Goal: Task Accomplishment & Management: Manage account settings

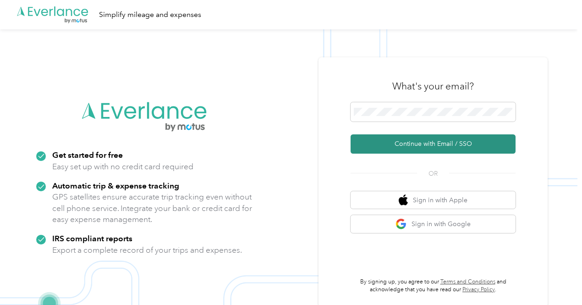
click at [417, 145] on button "Continue with Email / SSO" at bounding box center [433, 143] width 165 height 19
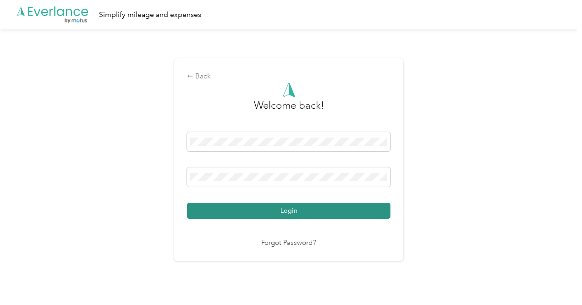
click at [310, 209] on button "Login" at bounding box center [289, 211] width 204 height 16
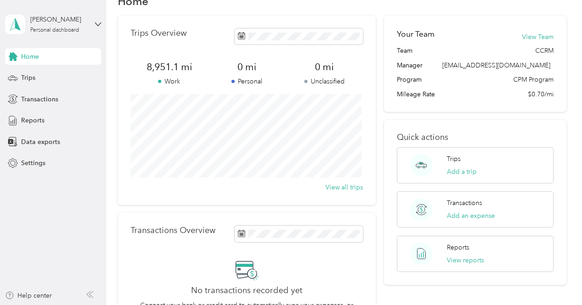
scroll to position [47, 0]
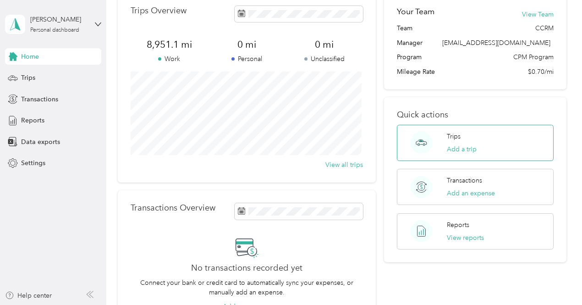
click at [464, 138] on div "Trips Add a trip" at bounding box center [462, 143] width 30 height 22
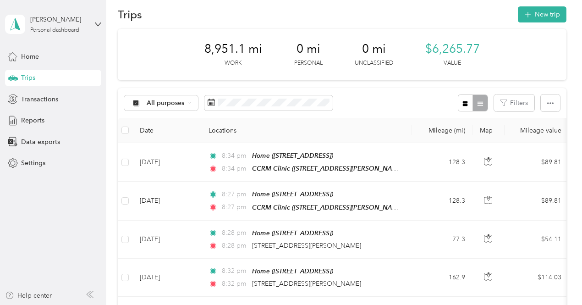
scroll to position [10, 0]
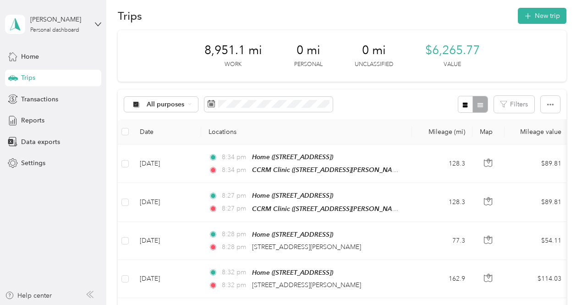
drag, startPoint x: 573, startPoint y: 27, endPoint x: 572, endPoint y: 40, distance: 12.9
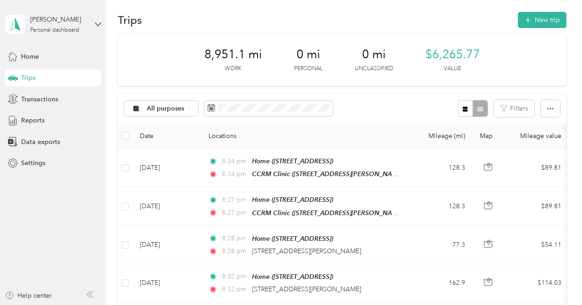
scroll to position [0, 0]
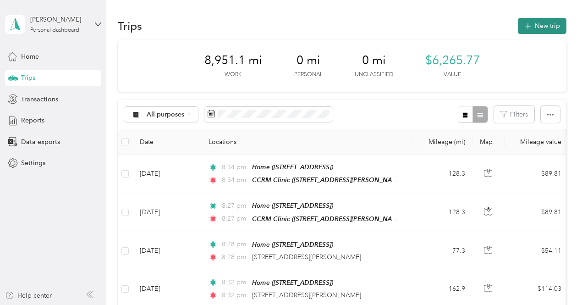
click at [550, 23] on button "New trip" at bounding box center [542, 26] width 49 height 16
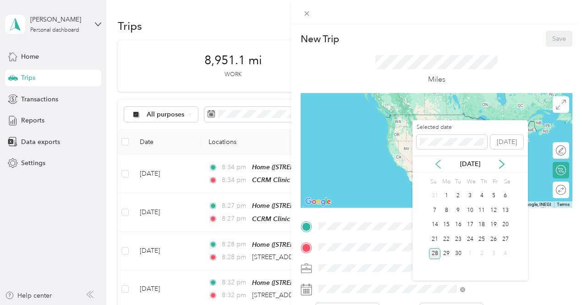
click at [439, 162] on icon at bounding box center [438, 164] width 9 height 9
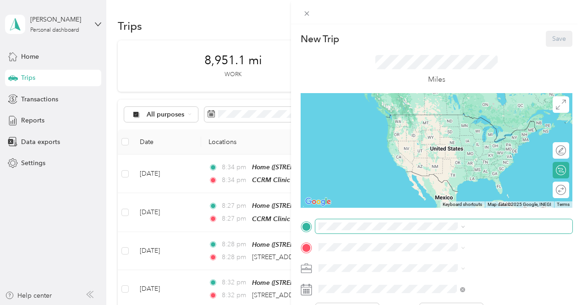
click at [465, 226] on icon at bounding box center [463, 227] width 4 height 4
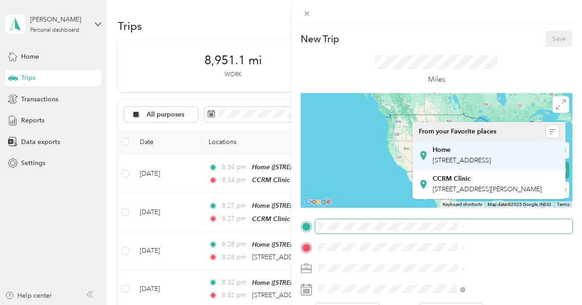
click at [485, 162] on span "[STREET_ADDRESS]" at bounding box center [462, 160] width 58 height 8
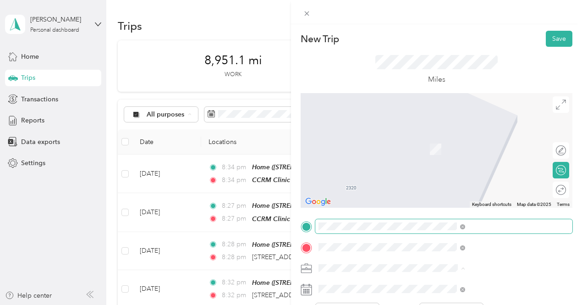
click at [479, 28] on div "New Trip Save This trip cannot be edited because it is either under review, app…" at bounding box center [436, 176] width 291 height 305
click at [470, 136] on span "[STREET_ADDRESS][US_STATE]" at bounding box center [479, 132] width 92 height 8
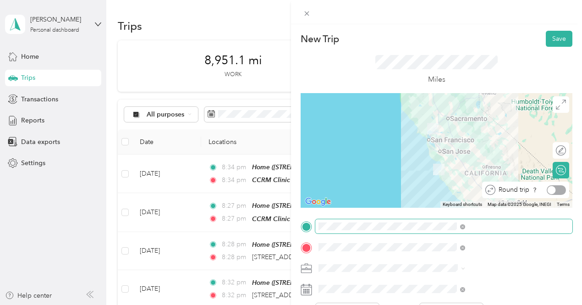
click at [556, 191] on div at bounding box center [556, 190] width 19 height 10
click at [555, 37] on button "Save" at bounding box center [559, 39] width 27 height 16
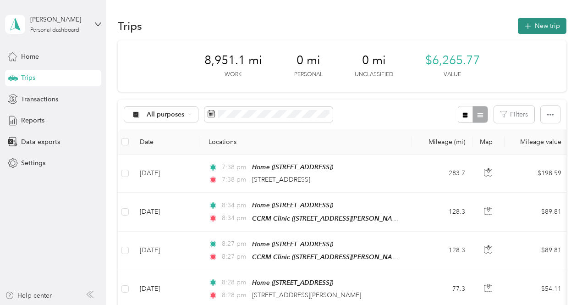
click at [544, 23] on button "New trip" at bounding box center [542, 26] width 49 height 16
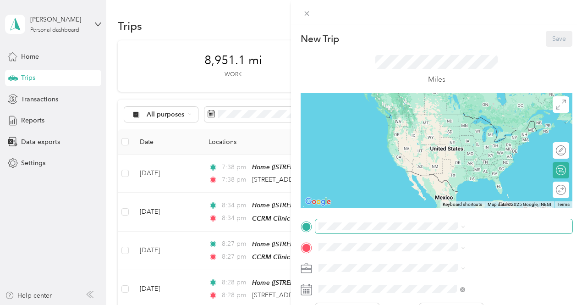
click at [439, 230] on span at bounding box center [443, 226] width 257 height 15
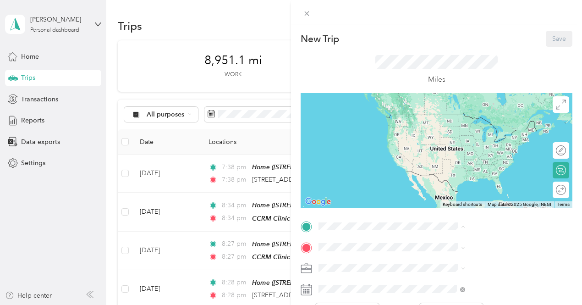
click at [445, 160] on span "[STREET_ADDRESS]" at bounding box center [462, 160] width 58 height 8
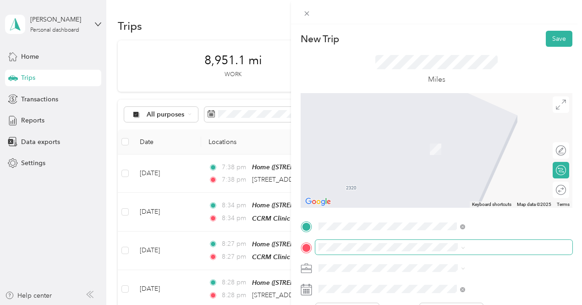
click at [426, 252] on span at bounding box center [443, 247] width 257 height 15
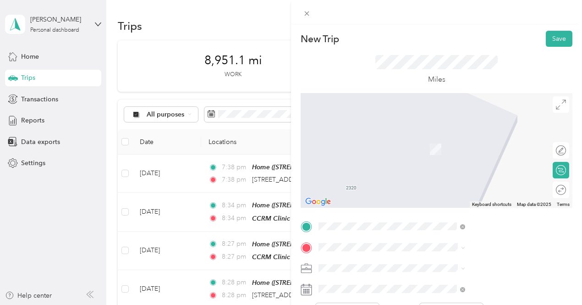
drag, startPoint x: 480, startPoint y: 169, endPoint x: 495, endPoint y: 276, distance: 108.3
drag, startPoint x: 495, startPoint y: 276, endPoint x: 405, endPoint y: 289, distance: 91.2
click at [312, 289] on icon at bounding box center [306, 289] width 11 height 11
click at [392, 282] on form "New Trip Save This trip cannot be edited because it is either under review, app…" at bounding box center [436, 236] width 291 height 410
click at [312, 288] on icon at bounding box center [306, 289] width 11 height 11
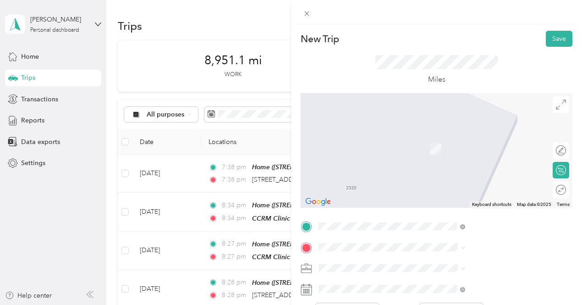
click at [312, 288] on icon at bounding box center [306, 289] width 11 height 11
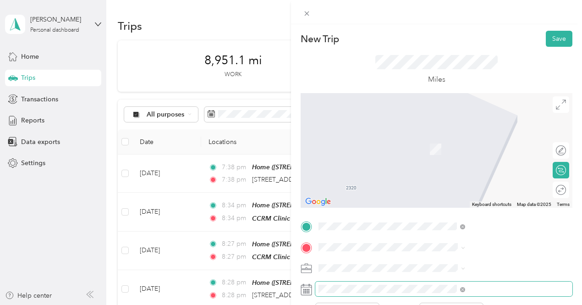
click at [424, 283] on span at bounding box center [443, 288] width 257 height 15
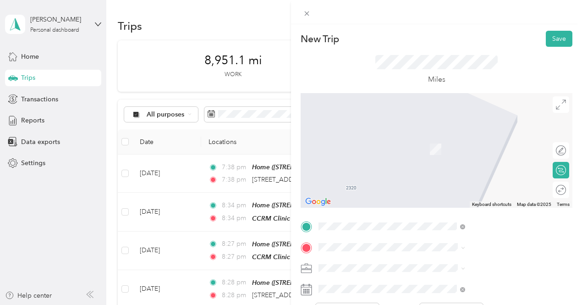
click at [312, 287] on icon at bounding box center [306, 289] width 11 height 11
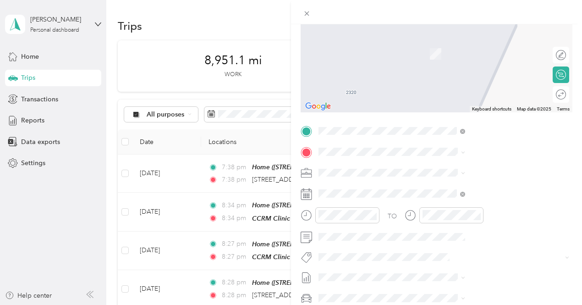
scroll to position [98, 0]
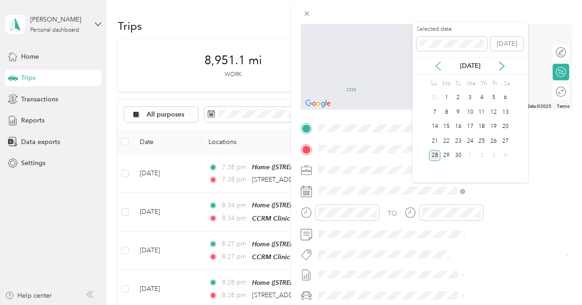
click at [438, 64] on icon at bounding box center [438, 65] width 9 height 9
click at [469, 96] on div "2" at bounding box center [470, 97] width 12 height 11
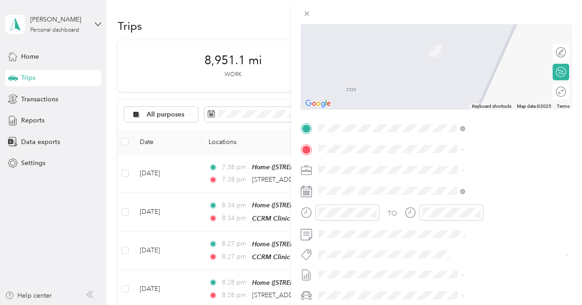
click at [464, 216] on span "[STREET_ADDRESS][PERSON_NAME][US_STATE]" at bounding box center [496, 208] width 126 height 16
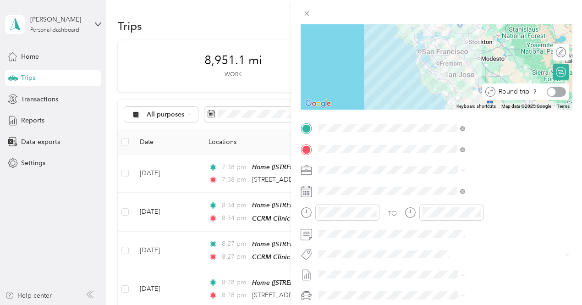
click at [557, 92] on div at bounding box center [556, 92] width 19 height 10
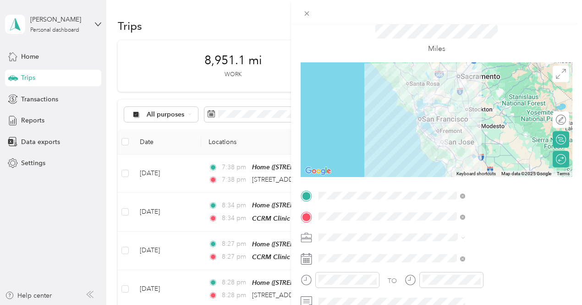
scroll to position [0, 0]
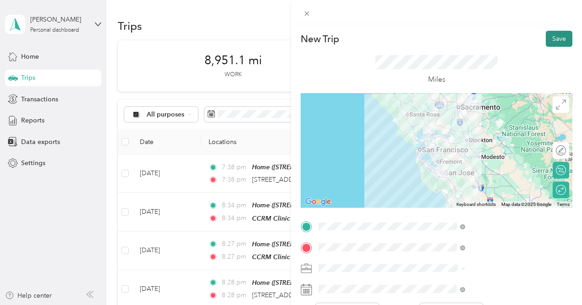
click at [558, 33] on button "Save" at bounding box center [559, 39] width 27 height 16
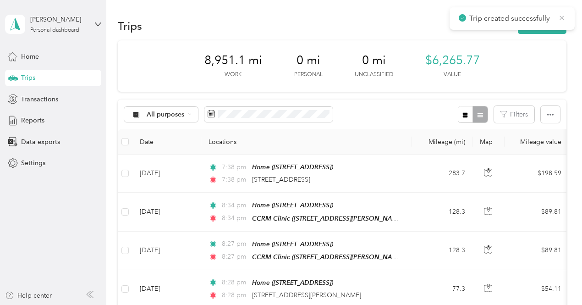
click at [562, 16] on icon at bounding box center [561, 18] width 7 height 8
click at [552, 23] on button "New trip" at bounding box center [542, 26] width 49 height 16
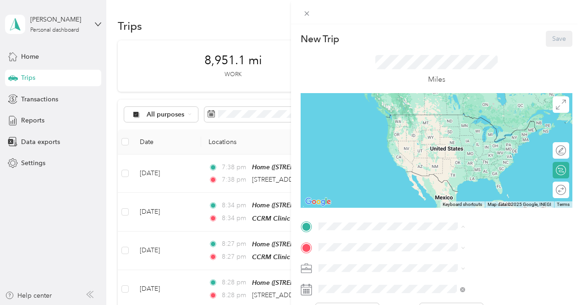
click at [448, 161] on span "[STREET_ADDRESS]" at bounding box center [462, 160] width 58 height 8
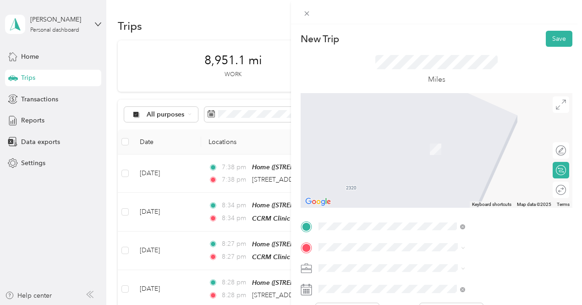
click at [447, 210] on span "[STREET_ADDRESS][PERSON_NAME]" at bounding box center [487, 206] width 109 height 8
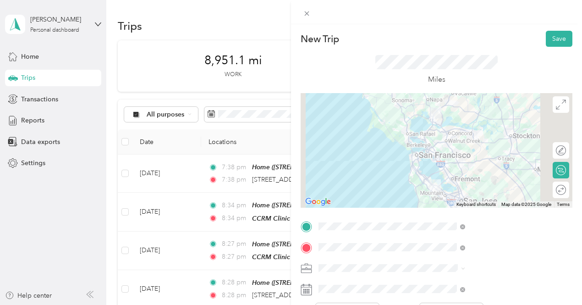
click at [312, 288] on icon at bounding box center [306, 289] width 11 height 11
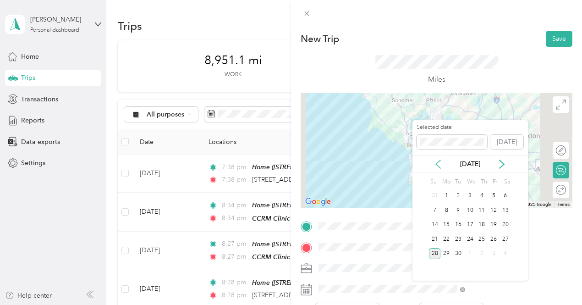
click at [439, 160] on icon at bounding box center [438, 164] width 9 height 9
click at [504, 164] on icon at bounding box center [502, 164] width 5 height 8
click at [481, 192] on div "3" at bounding box center [482, 195] width 12 height 11
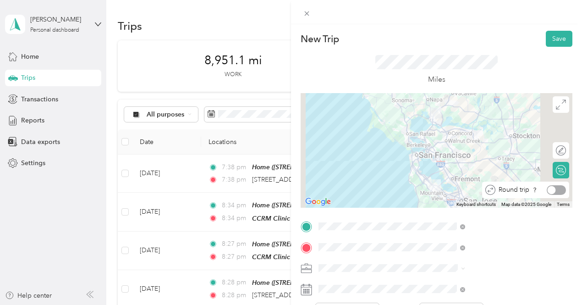
click at [548, 187] on div at bounding box center [552, 190] width 8 height 8
click at [554, 34] on button "Save" at bounding box center [559, 39] width 27 height 16
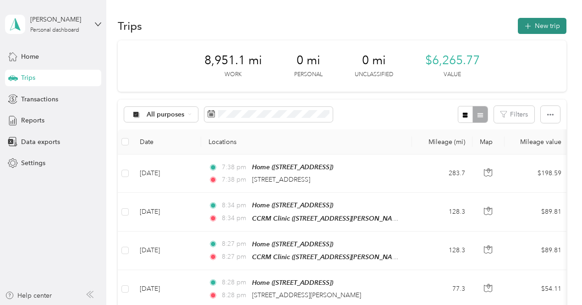
click at [547, 22] on button "New trip" at bounding box center [542, 26] width 49 height 16
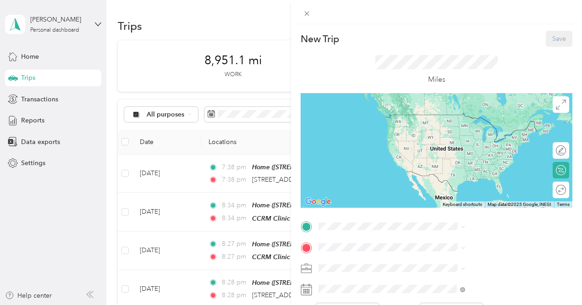
click at [312, 287] on icon at bounding box center [306, 289] width 11 height 11
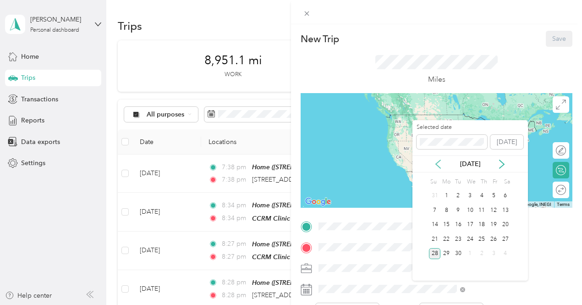
click at [437, 160] on icon at bounding box center [438, 164] width 9 height 9
click at [445, 208] on div "7" at bounding box center [447, 209] width 12 height 11
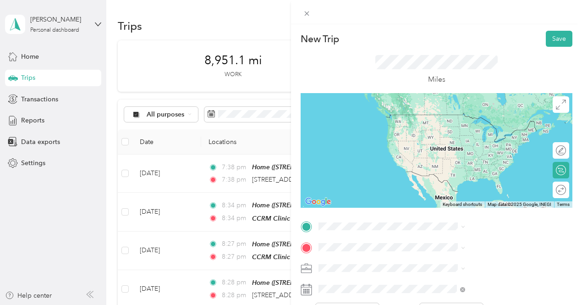
click at [440, 190] on span "[STREET_ADDRESS][PERSON_NAME]" at bounding box center [487, 186] width 109 height 8
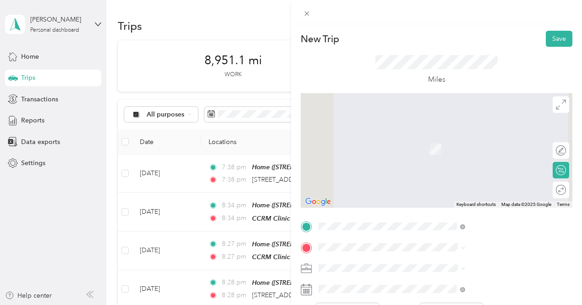
click at [451, 184] on span "[STREET_ADDRESS][US_STATE]" at bounding box center [479, 180] width 92 height 8
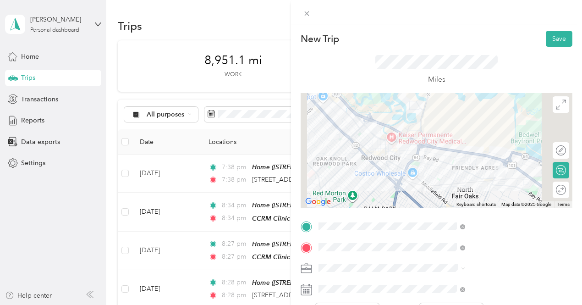
click at [483, 160] on div "Home [STREET_ADDRESS]" at bounding box center [462, 154] width 58 height 19
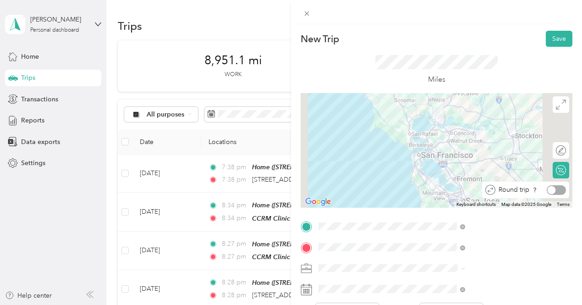
click at [550, 192] on div at bounding box center [556, 190] width 19 height 10
click at [554, 32] on button "Save" at bounding box center [559, 39] width 27 height 16
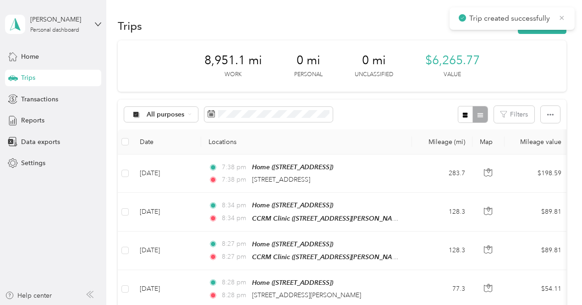
click at [563, 17] on icon at bounding box center [561, 18] width 7 height 8
click at [555, 23] on button "New trip" at bounding box center [542, 26] width 49 height 16
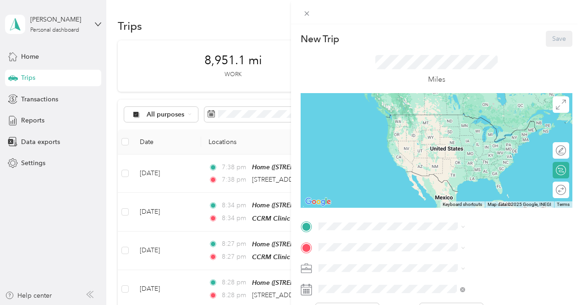
click at [436, 158] on span "[STREET_ADDRESS]" at bounding box center [462, 157] width 58 height 8
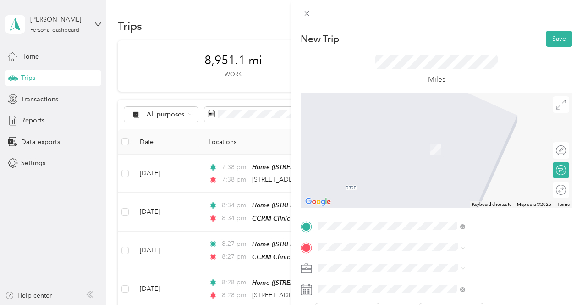
click at [469, 172] on span "[STREET_ADDRESS][PERSON_NAME][US_STATE]" at bounding box center [496, 173] width 126 height 16
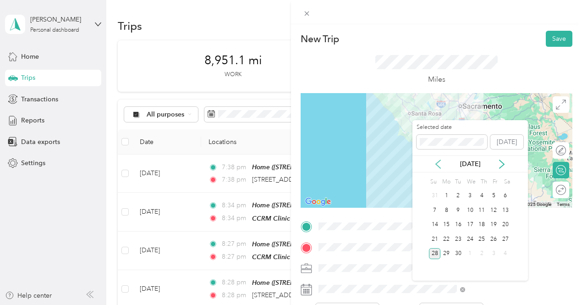
click at [437, 162] on icon at bounding box center [438, 164] width 5 height 8
click at [492, 210] on div "11" at bounding box center [494, 209] width 12 height 11
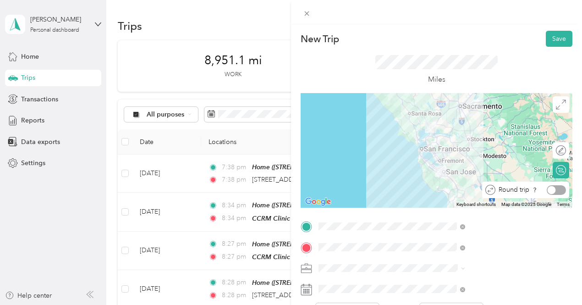
click at [552, 188] on div at bounding box center [556, 190] width 19 height 10
click at [555, 36] on button "Save" at bounding box center [559, 39] width 27 height 16
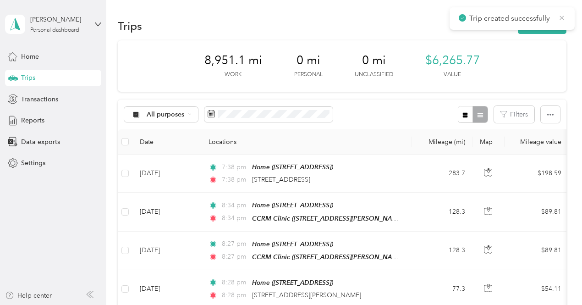
click at [563, 15] on icon at bounding box center [561, 18] width 7 height 8
click at [547, 24] on button "New trip" at bounding box center [542, 26] width 49 height 16
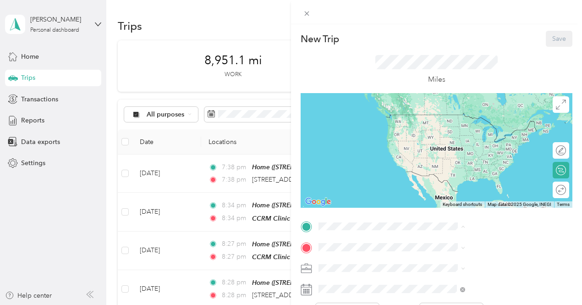
click at [464, 165] on div "Home [STREET_ADDRESS]" at bounding box center [462, 155] width 58 height 19
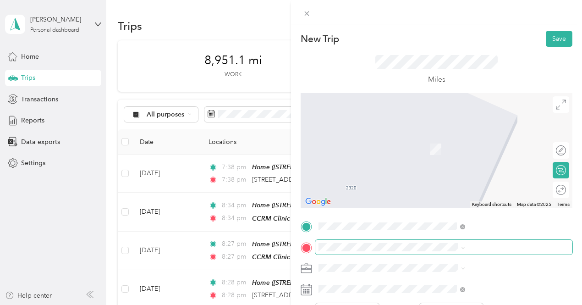
click at [441, 251] on span at bounding box center [443, 247] width 257 height 15
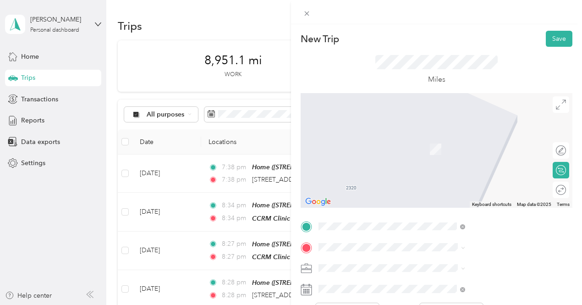
click at [449, 214] on span "[STREET_ADDRESS][PERSON_NAME]" at bounding box center [487, 210] width 109 height 8
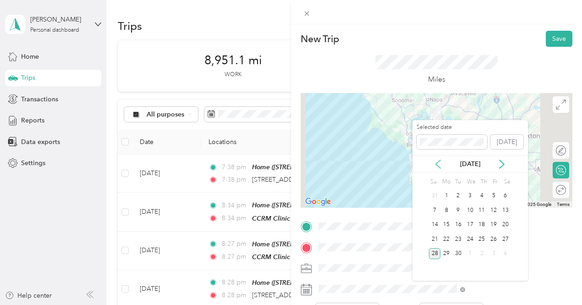
click at [436, 163] on icon at bounding box center [438, 164] width 9 height 9
click at [446, 225] on div "14" at bounding box center [447, 224] width 12 height 11
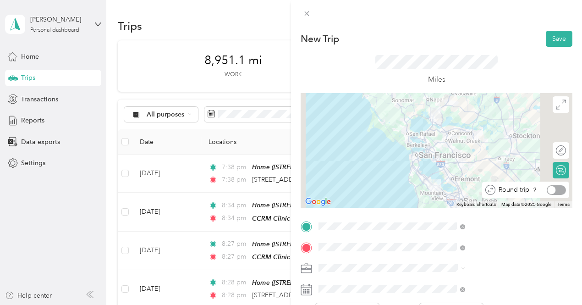
click at [555, 190] on div at bounding box center [556, 190] width 19 height 10
click at [551, 34] on button "Save" at bounding box center [559, 39] width 27 height 16
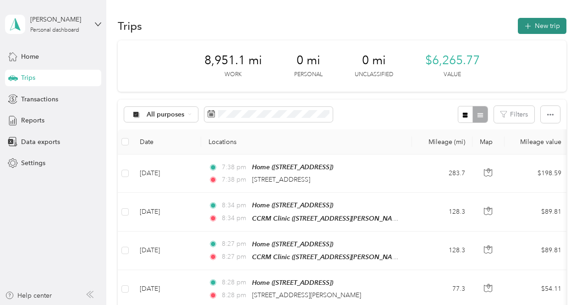
click at [549, 25] on button "New trip" at bounding box center [542, 26] width 49 height 16
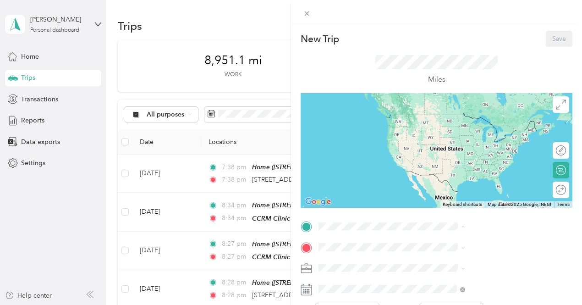
click at [450, 164] on div "Home [STREET_ADDRESS]" at bounding box center [462, 155] width 58 height 19
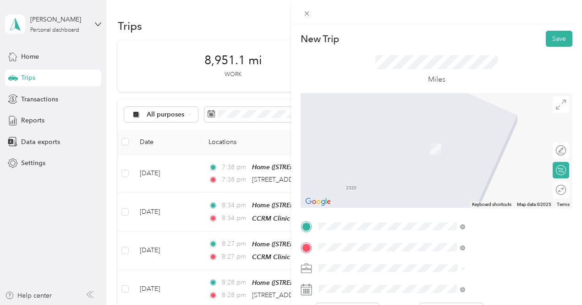
click at [461, 185] on span "Airport Dr Terminal [STREET_ADDRESS][US_STATE]" at bounding box center [496, 177] width 126 height 16
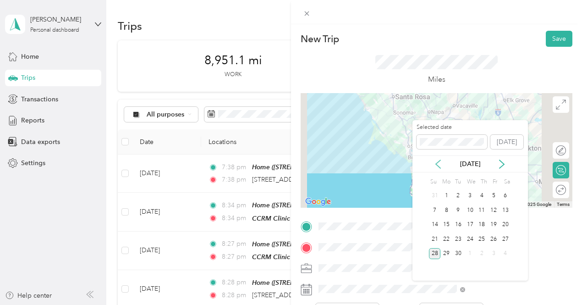
click at [436, 161] on icon at bounding box center [438, 164] width 9 height 9
click at [458, 222] on div "15" at bounding box center [458, 224] width 12 height 11
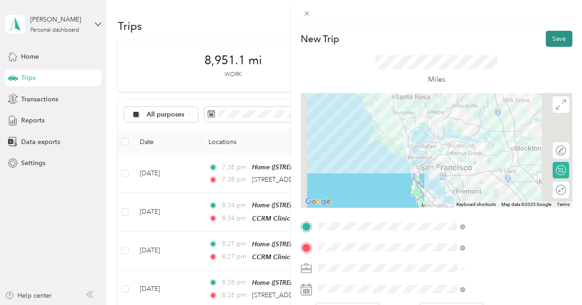
click at [554, 36] on button "Save" at bounding box center [559, 39] width 27 height 16
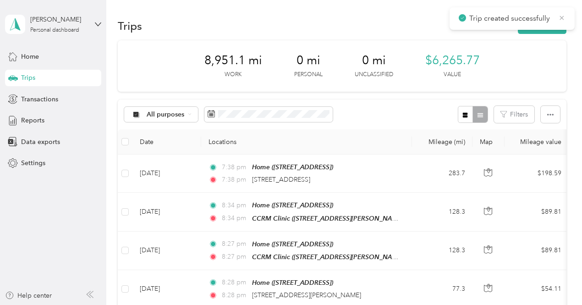
click at [561, 17] on icon at bounding box center [561, 18] width 7 height 8
click at [548, 24] on button "New trip" at bounding box center [542, 26] width 49 height 16
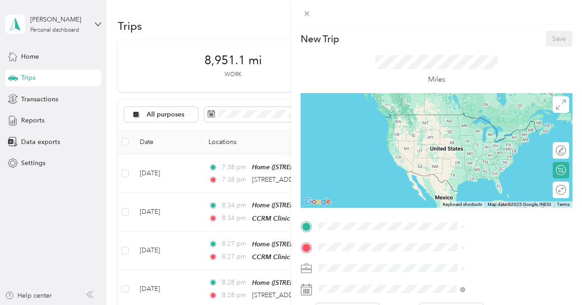
click at [455, 164] on span "[STREET_ADDRESS]" at bounding box center [462, 160] width 58 height 8
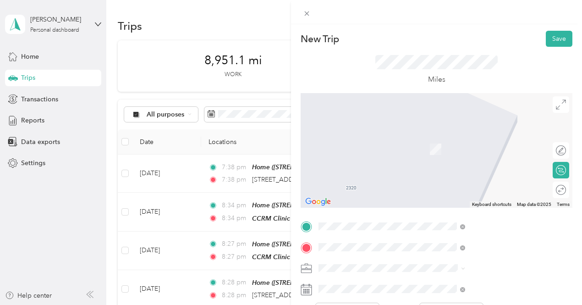
click at [477, 188] on span "[STREET_ADDRESS][US_STATE]" at bounding box center [479, 188] width 92 height 8
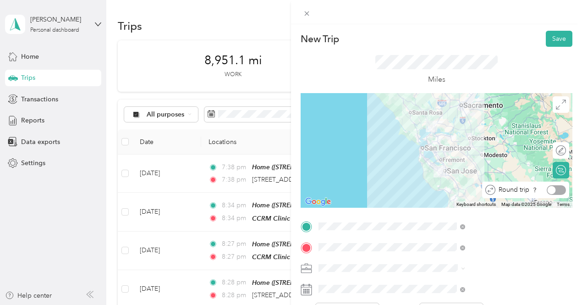
drag, startPoint x: 557, startPoint y: 193, endPoint x: 550, endPoint y: 196, distance: 8.0
drag, startPoint x: 550, startPoint y: 196, endPoint x: 552, endPoint y: 187, distance: 8.9
click at [552, 187] on div at bounding box center [556, 190] width 19 height 10
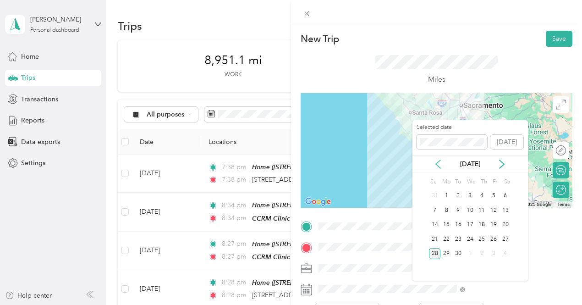
click at [439, 161] on icon at bounding box center [438, 164] width 5 height 8
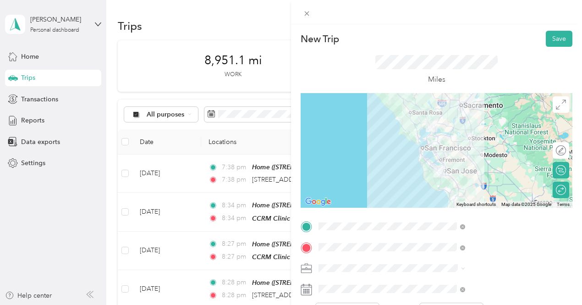
drag, startPoint x: 493, startPoint y: 225, endPoint x: 311, endPoint y: 31, distance: 265.9
click at [311, 31] on div "New Trip Save This trip cannot be edited because it is either under review, app…" at bounding box center [291, 152] width 582 height 305
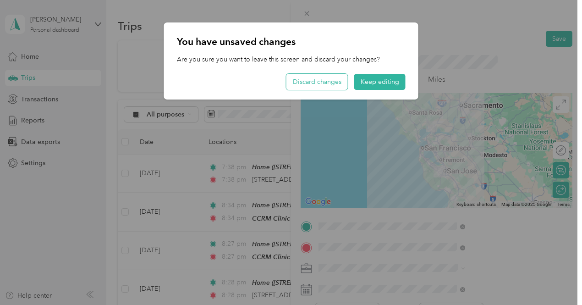
click at [325, 83] on button "Discard changes" at bounding box center [317, 82] width 61 height 16
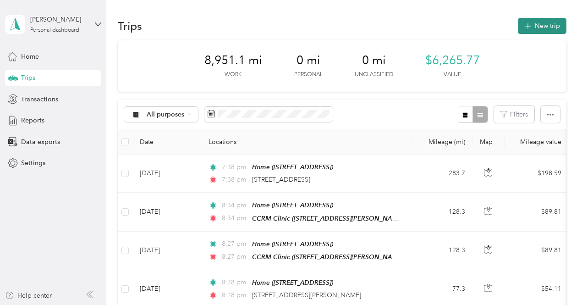
click at [540, 25] on button "New trip" at bounding box center [542, 26] width 49 height 16
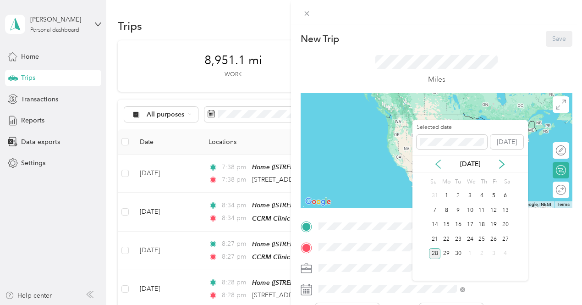
click at [436, 162] on icon at bounding box center [438, 164] width 9 height 9
click at [497, 228] on div "18" at bounding box center [494, 224] width 12 height 11
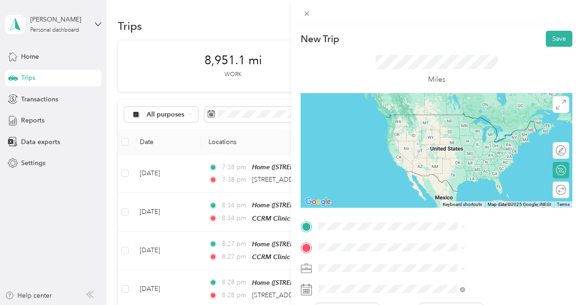
click at [440, 154] on div "Home [STREET_ADDRESS]" at bounding box center [462, 155] width 58 height 19
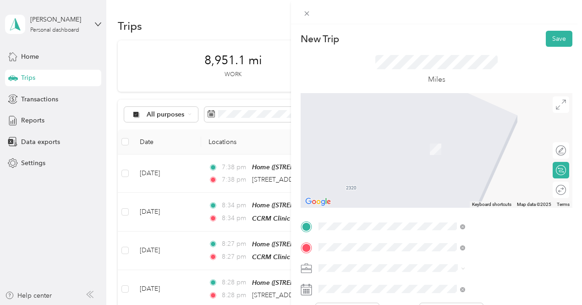
click at [448, 193] on span "12o La Casa [STREET_ADDRESS][US_STATE]" at bounding box center [496, 185] width 126 height 16
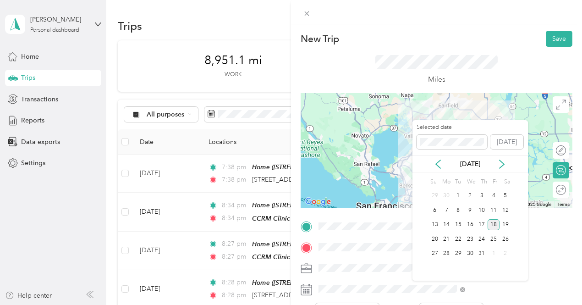
drag, startPoint x: 491, startPoint y: 222, endPoint x: 495, endPoint y: 226, distance: 5.5
click at [495, 226] on div "18" at bounding box center [494, 224] width 12 height 11
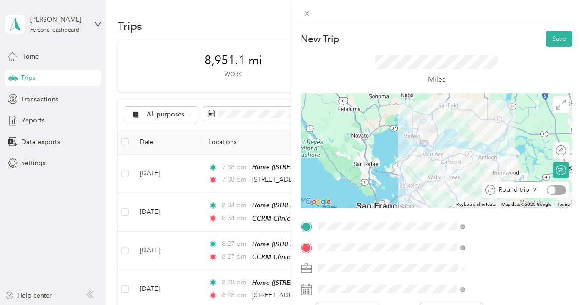
click at [555, 192] on div at bounding box center [556, 190] width 19 height 10
click at [558, 34] on button "Save" at bounding box center [559, 39] width 27 height 16
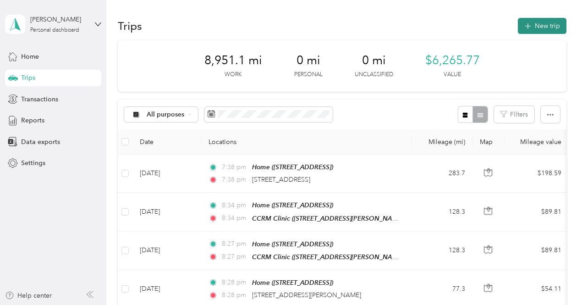
click at [537, 24] on button "New trip" at bounding box center [542, 26] width 49 height 16
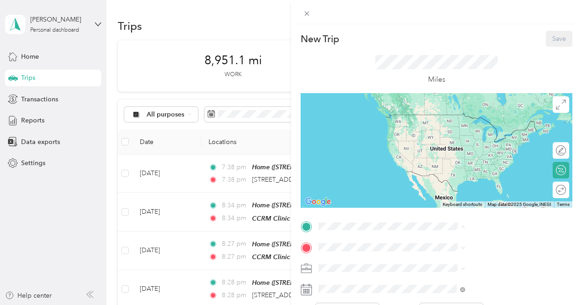
click at [443, 159] on span "[STREET_ADDRESS]" at bounding box center [462, 160] width 58 height 8
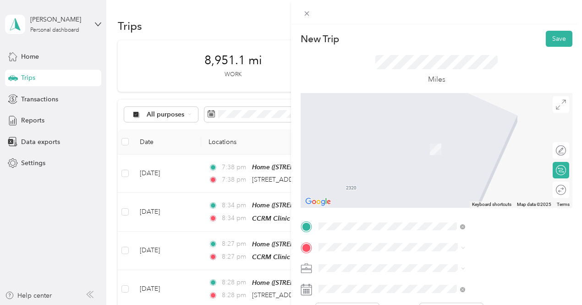
click at [501, 133] on span "[STREET_ADDRESS][PERSON_NAME][US_STATE]" at bounding box center [496, 139] width 126 height 16
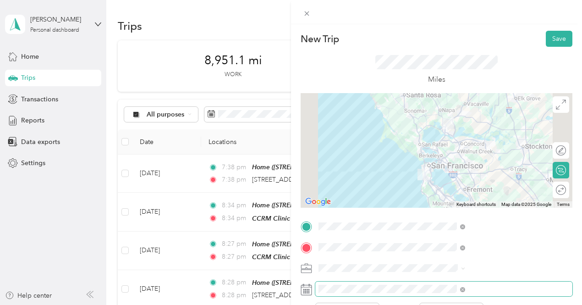
click at [433, 283] on span at bounding box center [443, 288] width 257 height 15
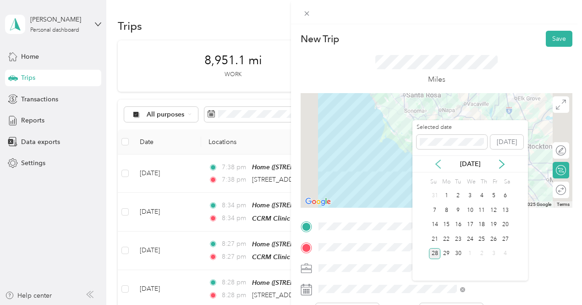
click at [437, 163] on icon at bounding box center [438, 164] width 9 height 9
click at [455, 250] on div "29" at bounding box center [458, 253] width 12 height 11
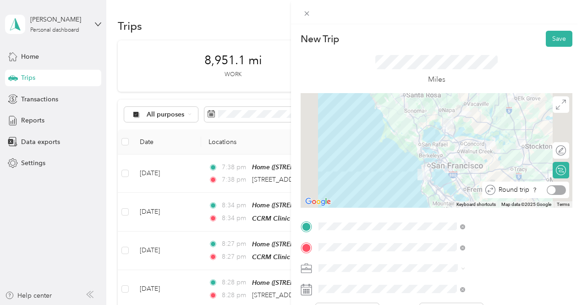
click at [548, 188] on div at bounding box center [552, 190] width 8 height 8
drag, startPoint x: 552, startPoint y: 33, endPoint x: 558, endPoint y: 37, distance: 7.4
click at [558, 37] on button "Save" at bounding box center [559, 39] width 27 height 16
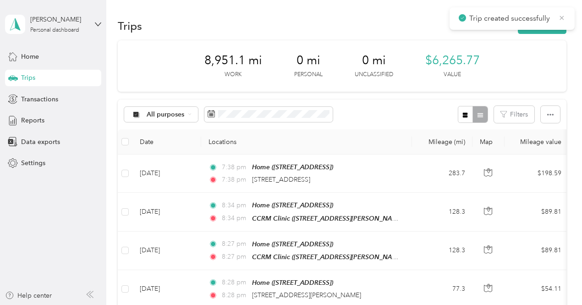
click at [561, 14] on icon at bounding box center [561, 18] width 7 height 8
click at [545, 23] on button "New trip" at bounding box center [542, 26] width 49 height 16
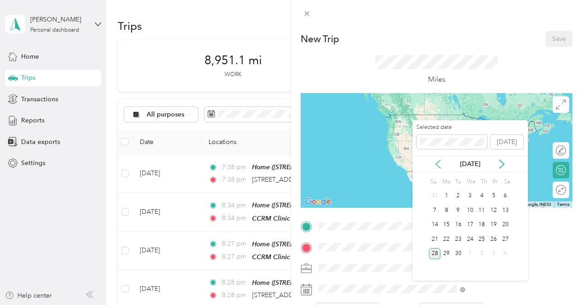
click at [438, 162] on icon at bounding box center [438, 164] width 5 height 8
click at [481, 236] on div "24" at bounding box center [482, 238] width 12 height 11
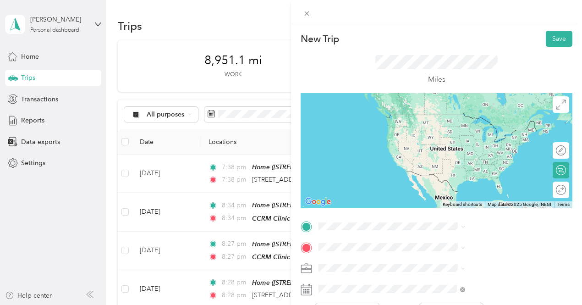
click at [449, 153] on div "Home [STREET_ADDRESS]" at bounding box center [462, 155] width 58 height 19
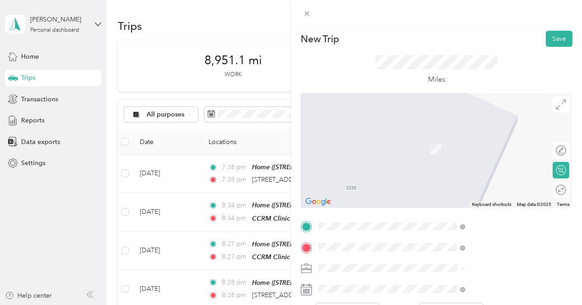
click at [446, 193] on span "[STREET_ADDRESS][PERSON_NAME][US_STATE]" at bounding box center [496, 192] width 126 height 16
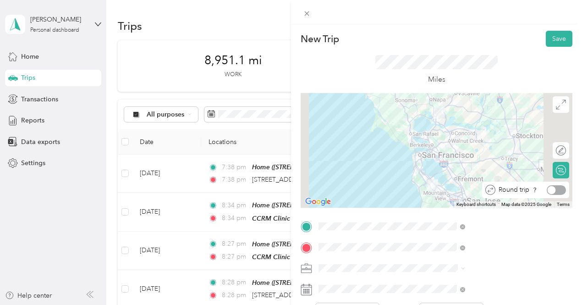
click at [550, 188] on div at bounding box center [556, 190] width 19 height 10
click at [549, 39] on button "Save" at bounding box center [559, 39] width 27 height 16
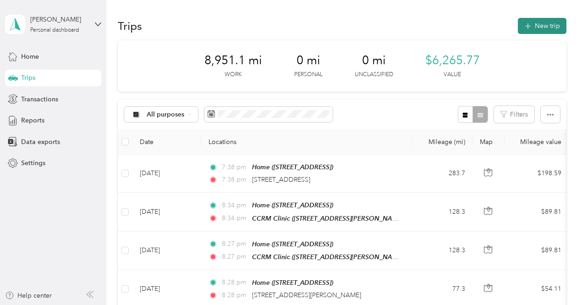
click at [551, 22] on button "New trip" at bounding box center [542, 26] width 49 height 16
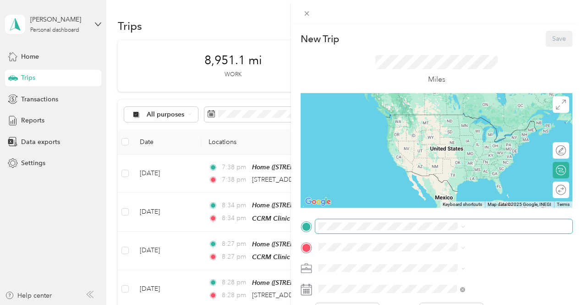
click at [458, 220] on span at bounding box center [443, 226] width 257 height 15
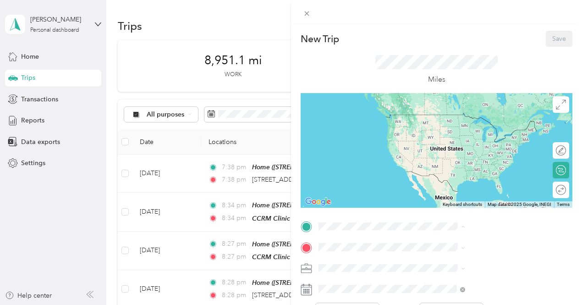
click at [450, 162] on div "Home [STREET_ADDRESS]" at bounding box center [462, 155] width 58 height 19
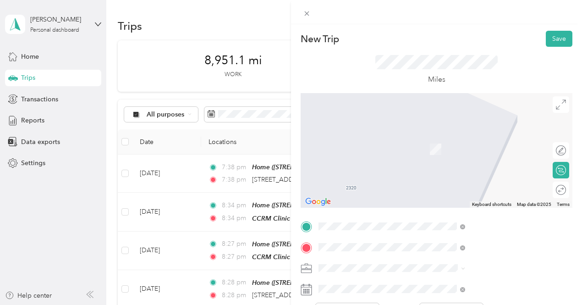
click at [456, 171] on span "[STREET_ADDRESS][PERSON_NAME][US_STATE]" at bounding box center [496, 175] width 126 height 16
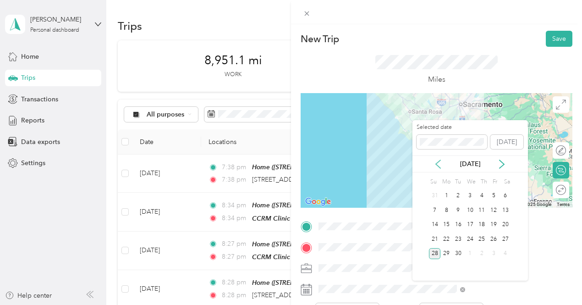
click at [436, 164] on icon at bounding box center [438, 164] width 5 height 8
click at [446, 234] on div "21" at bounding box center [447, 238] width 12 height 11
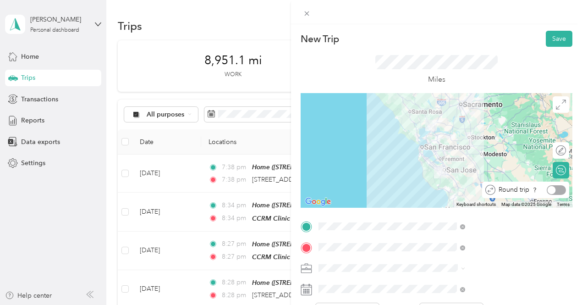
click at [554, 190] on div at bounding box center [556, 190] width 19 height 10
click at [555, 37] on button "Save" at bounding box center [559, 39] width 27 height 16
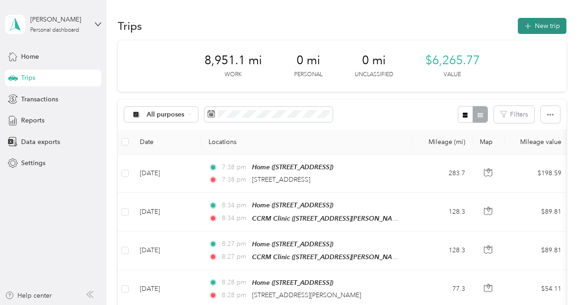
click at [555, 25] on button "New trip" at bounding box center [542, 26] width 49 height 16
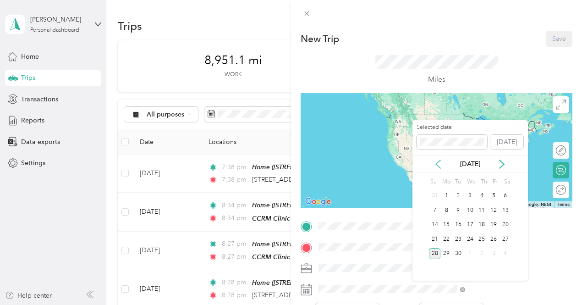
click at [435, 162] on icon at bounding box center [438, 164] width 9 height 9
click at [470, 236] on div "23" at bounding box center [470, 238] width 12 height 11
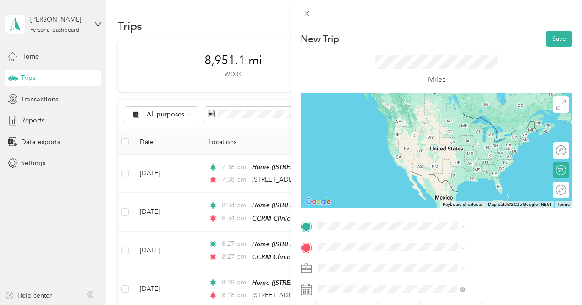
click at [458, 162] on span "[STREET_ADDRESS]" at bounding box center [462, 160] width 58 height 8
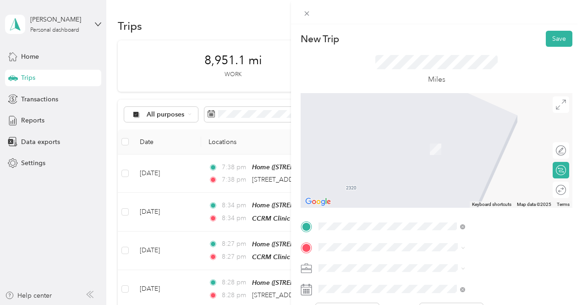
click at [438, 204] on strong "CCRM Clinic" at bounding box center [452, 199] width 38 height 8
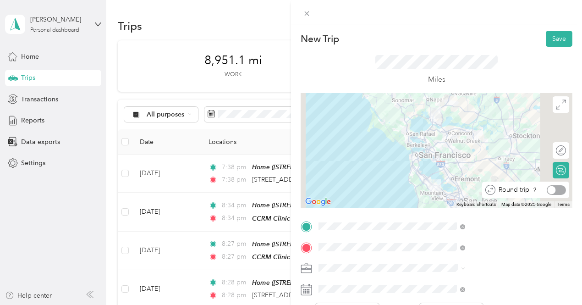
click at [549, 189] on div at bounding box center [556, 190] width 19 height 10
click at [552, 37] on button "Save" at bounding box center [559, 39] width 27 height 16
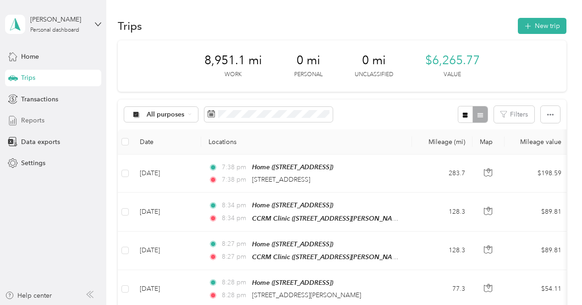
click at [36, 118] on span "Reports" at bounding box center [32, 121] width 23 height 10
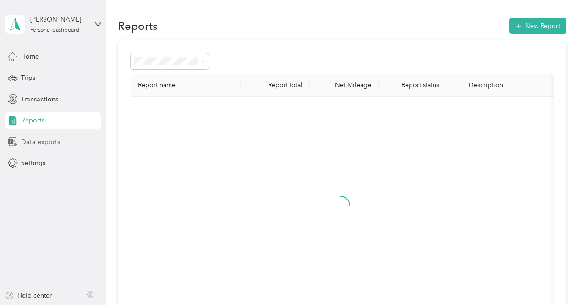
click at [36, 141] on span "Data exports" at bounding box center [40, 142] width 39 height 10
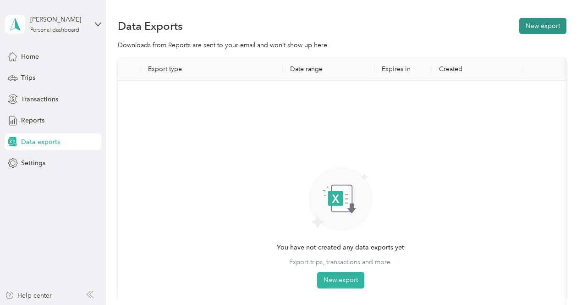
click at [535, 25] on button "New export" at bounding box center [542, 26] width 47 height 16
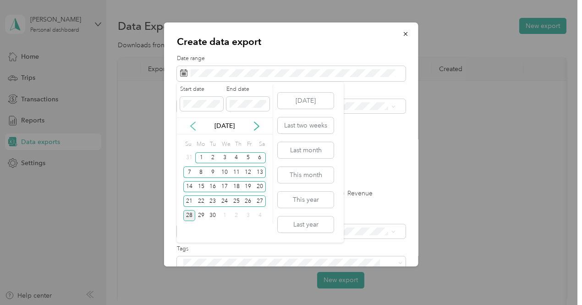
click at [193, 123] on icon at bounding box center [193, 126] width 5 height 8
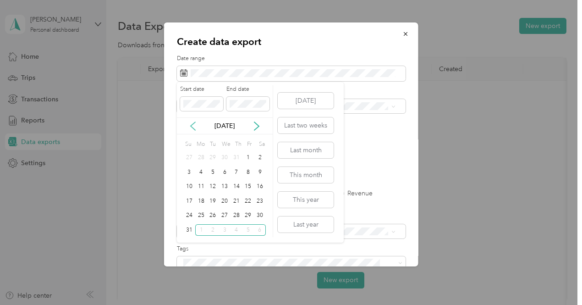
click at [193, 123] on icon at bounding box center [193, 126] width 5 height 8
click at [212, 155] on div "1" at bounding box center [213, 157] width 12 height 11
click at [236, 214] on div "31" at bounding box center [237, 215] width 12 height 11
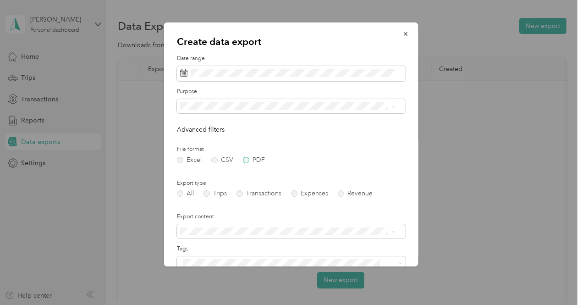
click at [244, 159] on label "PDF" at bounding box center [254, 160] width 22 height 6
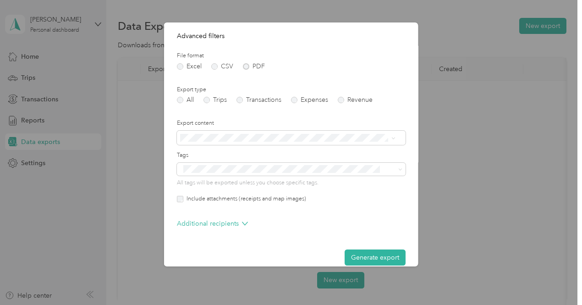
scroll to position [105, 0]
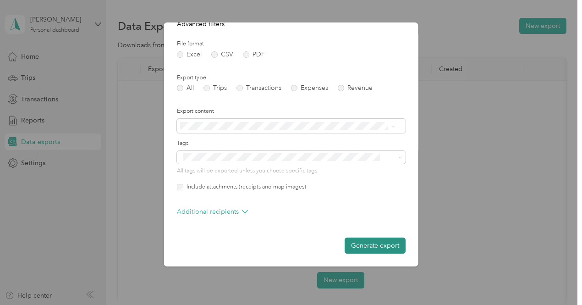
click at [373, 245] on button "Generate export" at bounding box center [375, 245] width 61 height 16
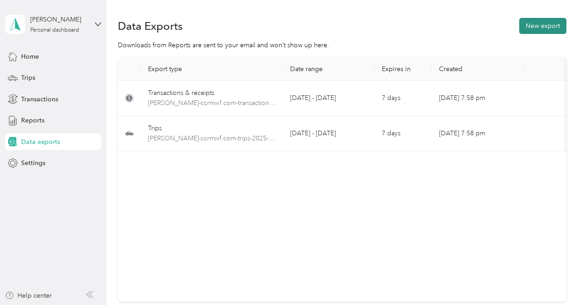
click at [535, 21] on button "New export" at bounding box center [542, 26] width 47 height 16
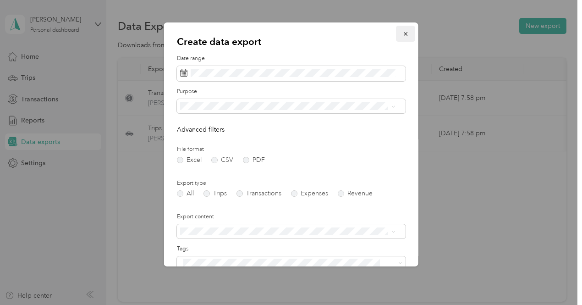
click at [402, 30] on span "button" at bounding box center [405, 34] width 6 height 8
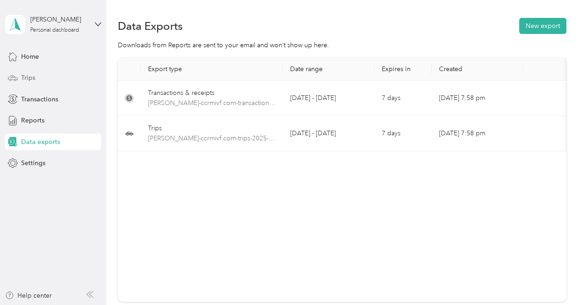
click at [27, 78] on span "Trips" at bounding box center [28, 78] width 14 height 10
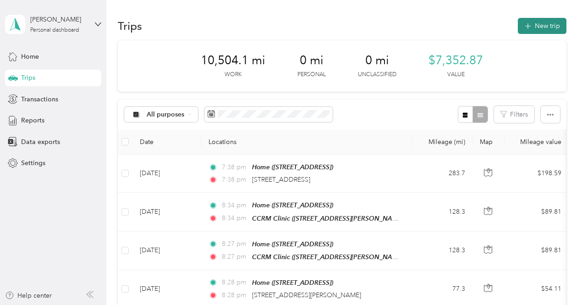
click at [533, 27] on button "New trip" at bounding box center [542, 26] width 49 height 16
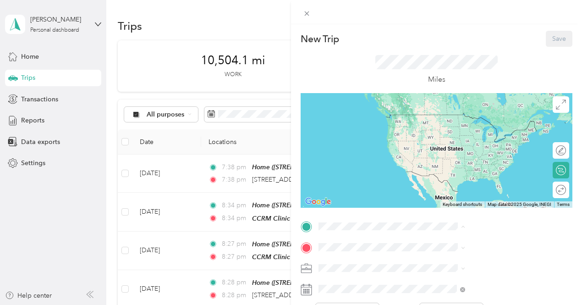
click at [450, 156] on span "[STREET_ADDRESS]" at bounding box center [462, 160] width 58 height 8
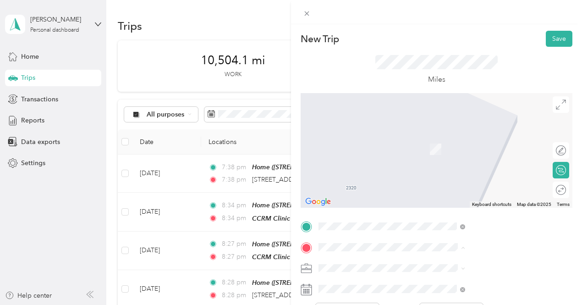
click at [446, 214] on span "[STREET_ADDRESS][PERSON_NAME]" at bounding box center [487, 210] width 109 height 8
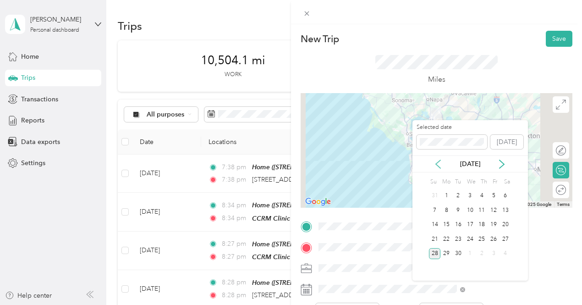
click at [435, 162] on icon at bounding box center [438, 164] width 9 height 9
click at [493, 195] on div "1" at bounding box center [494, 195] width 12 height 11
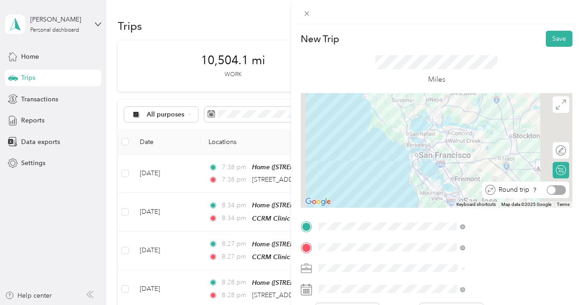
click at [550, 191] on div at bounding box center [556, 190] width 19 height 10
click at [551, 36] on button "Save" at bounding box center [559, 39] width 27 height 16
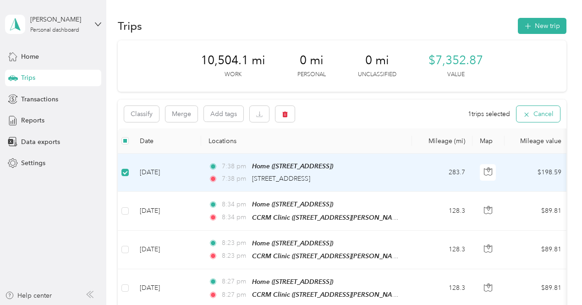
click at [539, 113] on button "Cancel" at bounding box center [539, 114] width 44 height 16
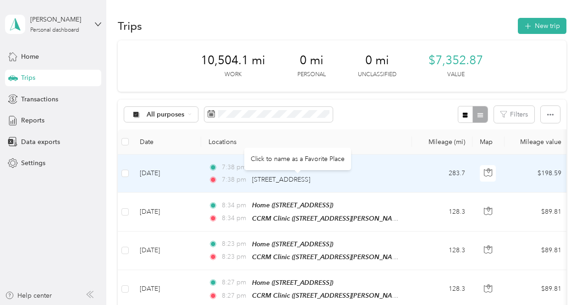
click at [310, 175] on div "[STREET_ADDRESS]" at bounding box center [281, 180] width 58 height 10
click at [552, 171] on td "$198.59" at bounding box center [537, 173] width 64 height 38
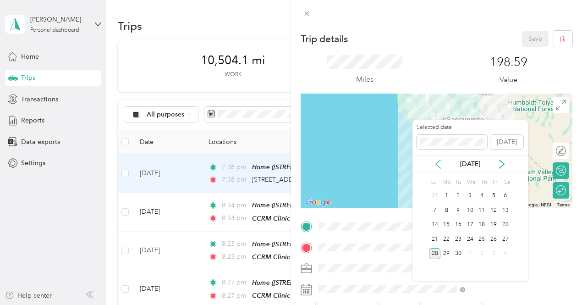
click at [437, 162] on icon at bounding box center [438, 164] width 9 height 9
click at [457, 195] on div "1" at bounding box center [458, 195] width 12 height 11
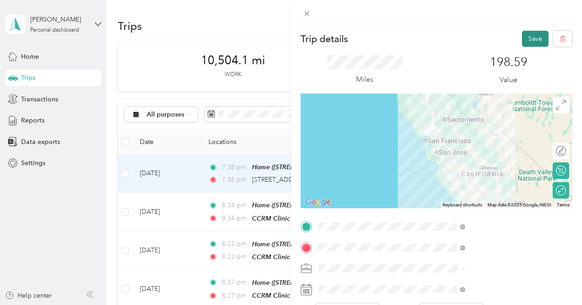
click at [523, 36] on button "Save" at bounding box center [535, 39] width 27 height 16
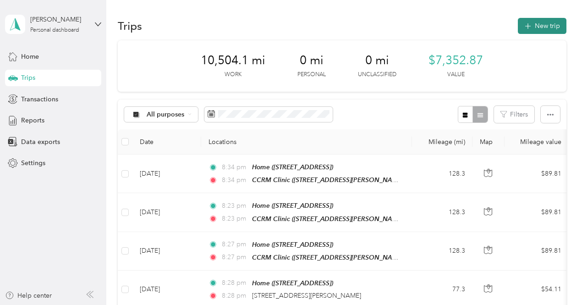
click at [535, 24] on button "New trip" at bounding box center [542, 26] width 49 height 16
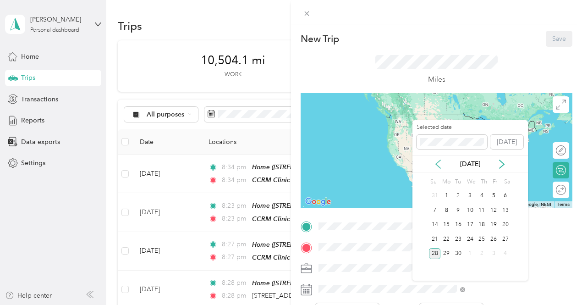
click at [439, 163] on icon at bounding box center [438, 164] width 9 height 9
click at [438, 162] on icon at bounding box center [438, 164] width 9 height 9
click at [502, 162] on icon at bounding box center [502, 164] width 5 height 8
click at [459, 207] on div "5" at bounding box center [458, 209] width 12 height 11
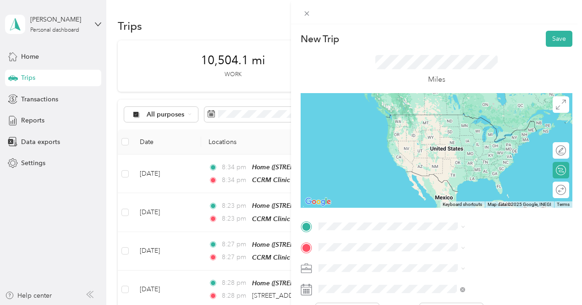
click at [458, 142] on span "[STREET_ADDRESS][PERSON_NAME][US_STATE]" at bounding box center [496, 138] width 126 height 16
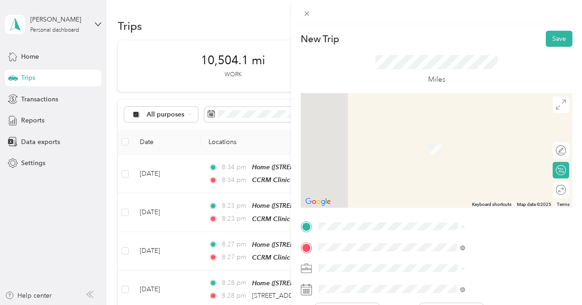
click at [444, 154] on div "Home [STREET_ADDRESS]" at bounding box center [462, 155] width 58 height 19
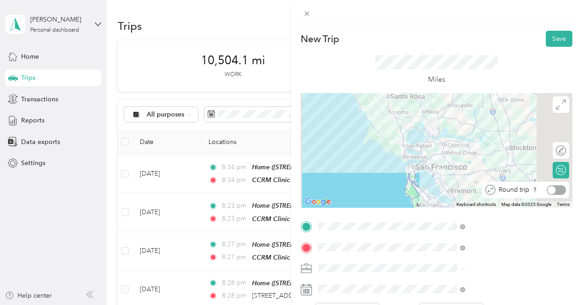
click at [552, 188] on div at bounding box center [556, 190] width 19 height 10
click at [555, 34] on button "Save" at bounding box center [559, 39] width 27 height 16
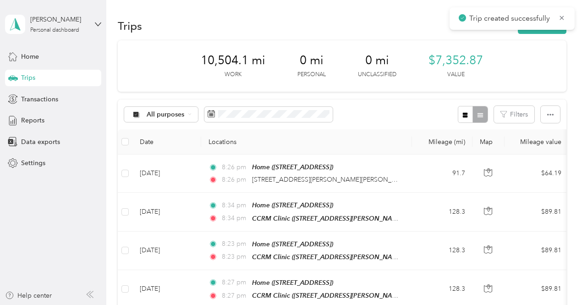
click at [557, 17] on span "Trip created successfully" at bounding box center [512, 18] width 107 height 11
click at [562, 17] on icon at bounding box center [561, 18] width 7 height 8
click at [549, 26] on button "New trip" at bounding box center [542, 26] width 49 height 16
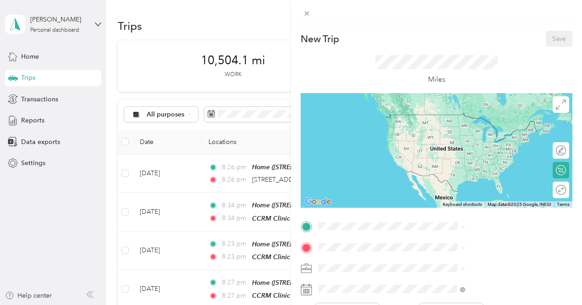
click at [472, 152] on div "Home [STREET_ADDRESS]" at bounding box center [462, 151] width 58 height 19
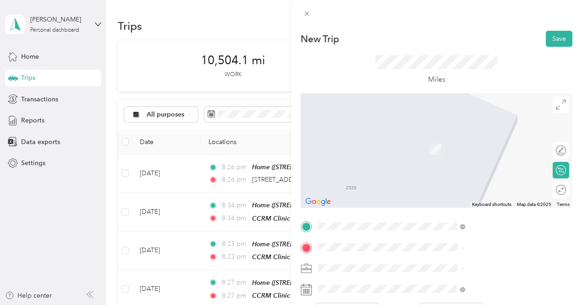
drag, startPoint x: 470, startPoint y: 135, endPoint x: 512, endPoint y: 297, distance: 166.7
drag, startPoint x: 512, startPoint y: 297, endPoint x: 477, endPoint y: 39, distance: 260.5
click at [477, 39] on div "New Trip Save" at bounding box center [437, 39] width 272 height 16
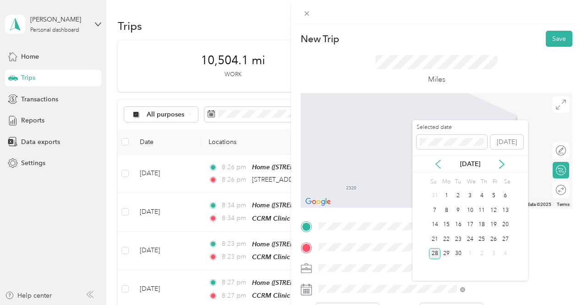
click at [437, 161] on icon at bounding box center [438, 164] width 9 height 9
click at [502, 165] on icon at bounding box center [501, 164] width 9 height 9
click at [471, 209] on div "6" at bounding box center [470, 209] width 12 height 11
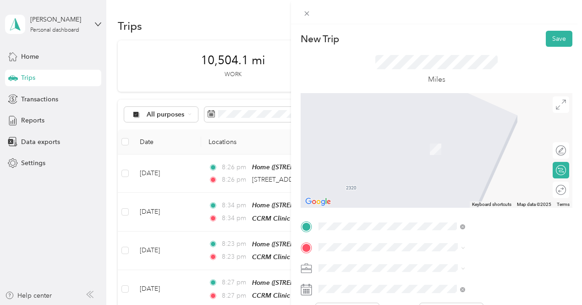
drag, startPoint x: 449, startPoint y: 133, endPoint x: 474, endPoint y: 27, distance: 108.9
click at [474, 27] on div "New Trip Save This trip cannot be edited because it is either under review, app…" at bounding box center [436, 176] width 291 height 305
drag, startPoint x: 554, startPoint y: 187, endPoint x: 442, endPoint y: 140, distance: 120.8
click at [442, 140] on span "[STREET_ADDRESS][PERSON_NAME][US_STATE]" at bounding box center [496, 140] width 126 height 16
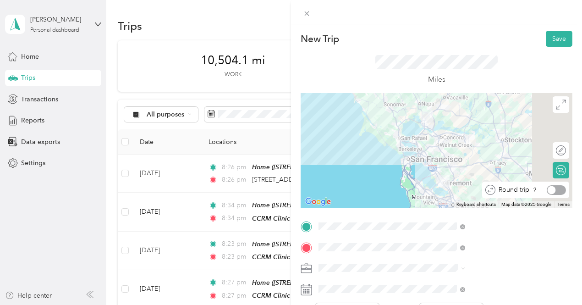
click at [555, 191] on div at bounding box center [556, 190] width 19 height 10
click at [551, 33] on button "Save" at bounding box center [559, 39] width 27 height 16
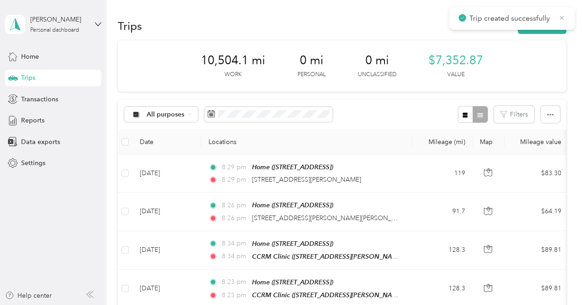
click at [561, 19] on icon at bounding box center [561, 18] width 7 height 8
click at [539, 26] on button "New trip" at bounding box center [542, 26] width 49 height 16
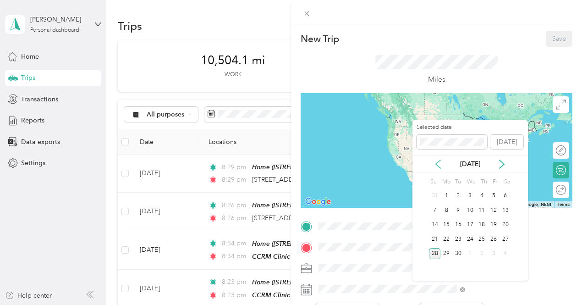
click at [439, 162] on icon at bounding box center [438, 164] width 9 height 9
click at [483, 208] on div "7" at bounding box center [482, 209] width 12 height 11
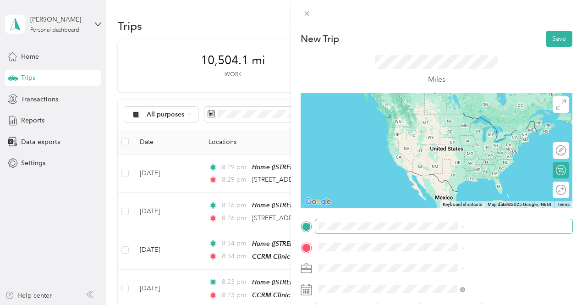
click at [437, 220] on span at bounding box center [443, 226] width 257 height 15
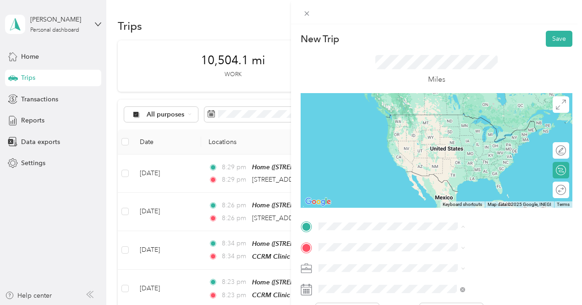
click at [441, 162] on span "[STREET_ADDRESS]" at bounding box center [462, 160] width 58 height 8
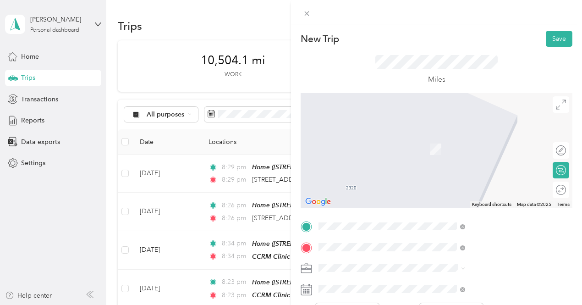
click at [531, 140] on span "[STREET_ADDRESS][US_STATE][US_STATE]" at bounding box center [495, 136] width 125 height 8
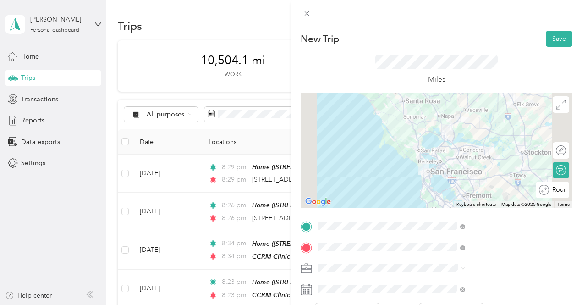
click at [553, 36] on button "Save" at bounding box center [559, 39] width 27 height 16
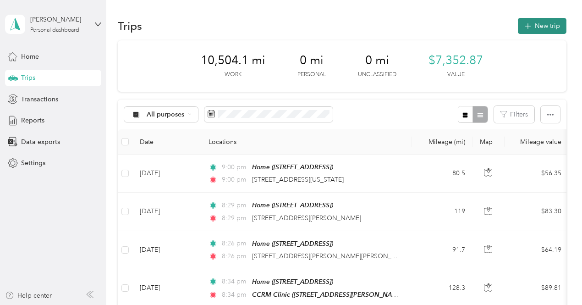
click at [546, 21] on button "New trip" at bounding box center [542, 26] width 49 height 16
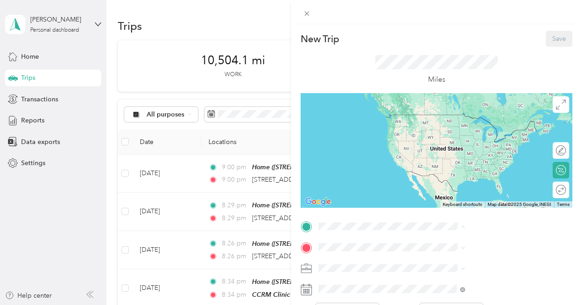
click at [464, 157] on span "[STREET_ADDRESS]" at bounding box center [462, 160] width 58 height 8
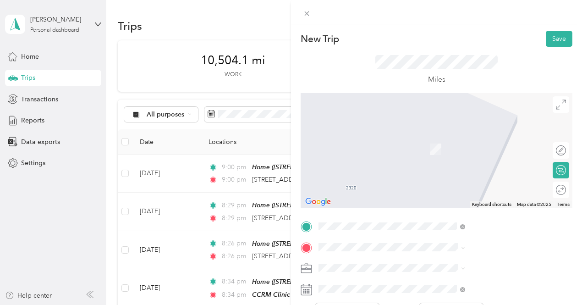
click at [453, 176] on span "[STREET_ADDRESS][PERSON_NAME][US_STATE]" at bounding box center [496, 174] width 126 height 16
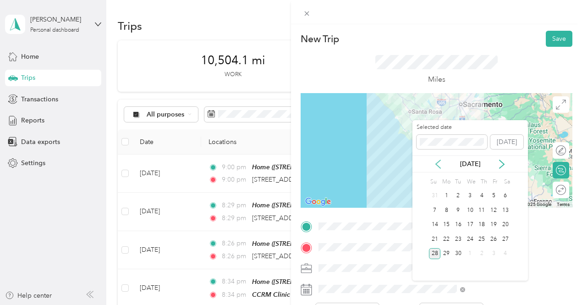
click at [438, 160] on icon at bounding box center [438, 164] width 9 height 9
click at [446, 220] on div "11" at bounding box center [447, 224] width 12 height 11
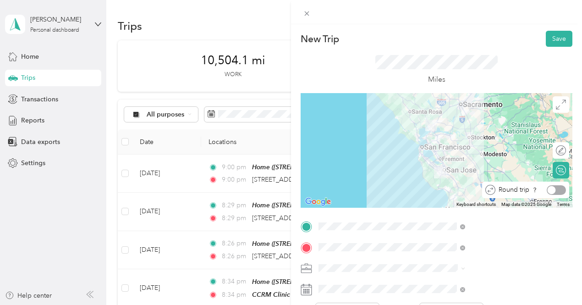
click at [552, 192] on div at bounding box center [556, 190] width 19 height 10
click at [560, 38] on button "Save" at bounding box center [559, 39] width 27 height 16
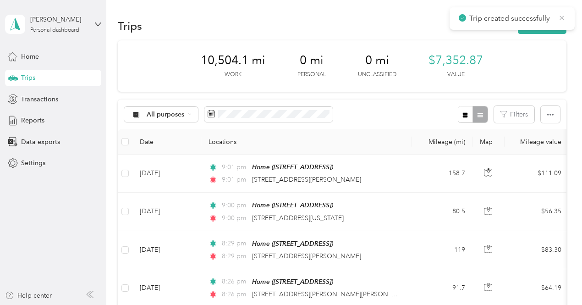
click at [561, 16] on icon at bounding box center [561, 18] width 7 height 8
click at [547, 24] on button "New trip" at bounding box center [542, 26] width 49 height 16
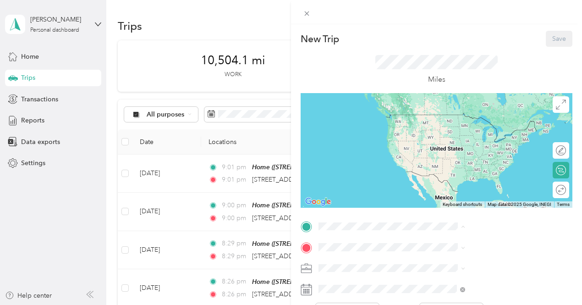
click at [460, 156] on div "Home [STREET_ADDRESS]" at bounding box center [462, 155] width 58 height 19
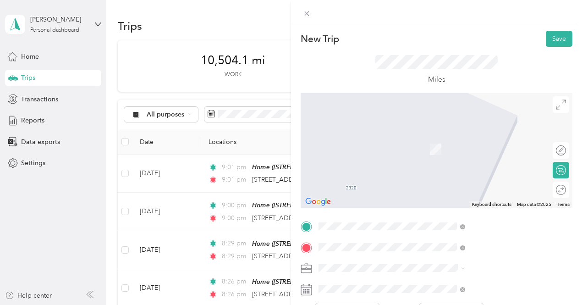
click at [523, 144] on span "[STREET_ADDRESS][PERSON_NAME][US_STATE]" at bounding box center [496, 140] width 126 height 16
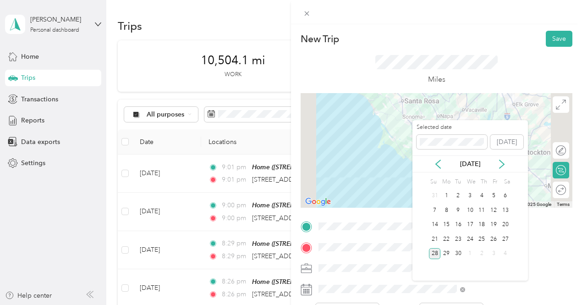
click at [437, 158] on div "[DATE]" at bounding box center [471, 163] width 116 height 17
click at [437, 165] on icon at bounding box center [438, 164] width 5 height 8
click at [460, 222] on div "12" at bounding box center [458, 224] width 12 height 11
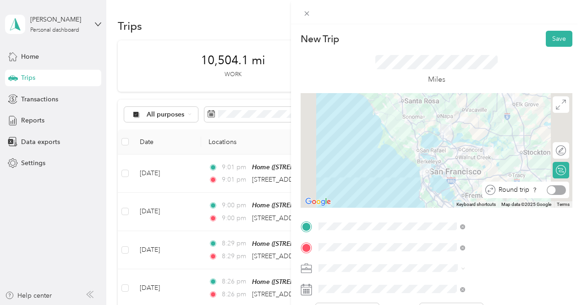
click at [548, 188] on div at bounding box center [552, 190] width 8 height 8
click at [551, 35] on button "Save" at bounding box center [559, 39] width 27 height 16
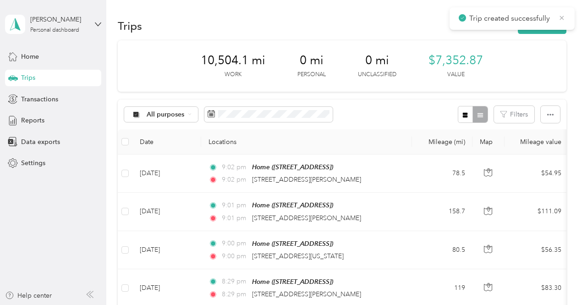
click at [561, 17] on icon at bounding box center [561, 18] width 7 height 8
click at [522, 28] on button "New trip" at bounding box center [542, 26] width 49 height 16
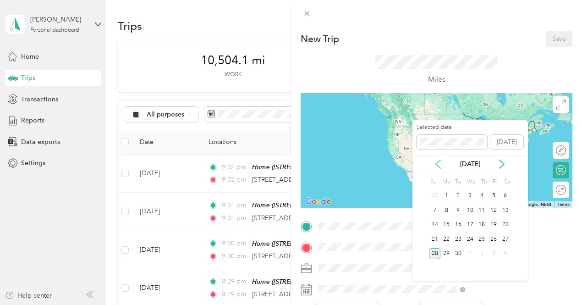
click at [438, 163] on icon at bounding box center [438, 164] width 9 height 9
click at [472, 223] on div "13" at bounding box center [470, 224] width 12 height 11
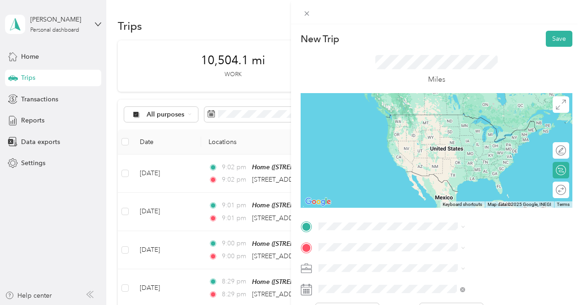
click at [448, 164] on span "[STREET_ADDRESS]" at bounding box center [462, 160] width 58 height 8
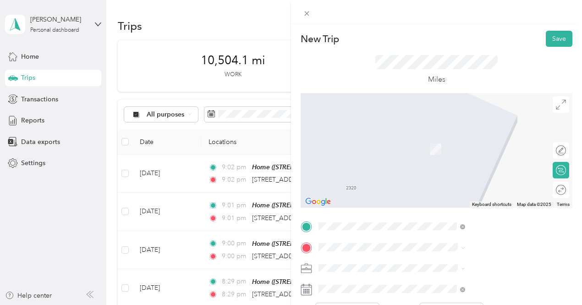
click at [493, 156] on span "[STREET_ADDRESS][US_STATE]" at bounding box center [479, 152] width 92 height 8
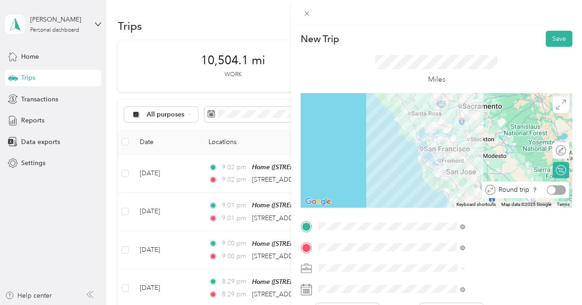
click at [556, 190] on div at bounding box center [556, 190] width 19 height 10
click at [553, 35] on button "Save" at bounding box center [559, 39] width 27 height 16
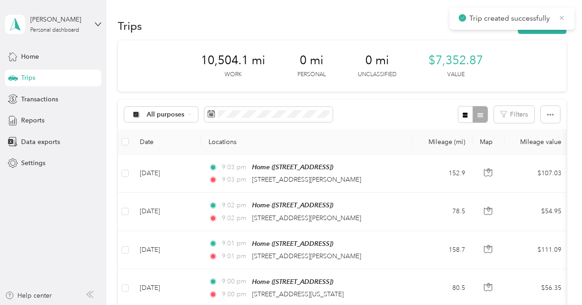
click at [561, 14] on icon at bounding box center [561, 18] width 7 height 8
click at [541, 24] on button "New trip" at bounding box center [542, 26] width 49 height 16
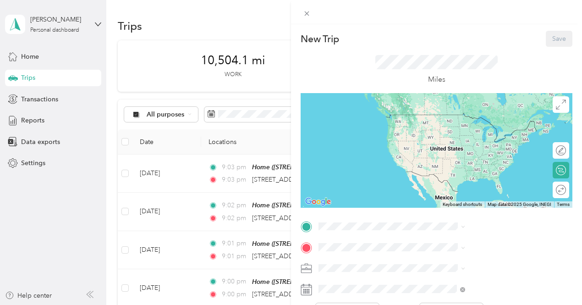
click at [453, 162] on div "Home [STREET_ADDRESS]" at bounding box center [462, 155] width 58 height 19
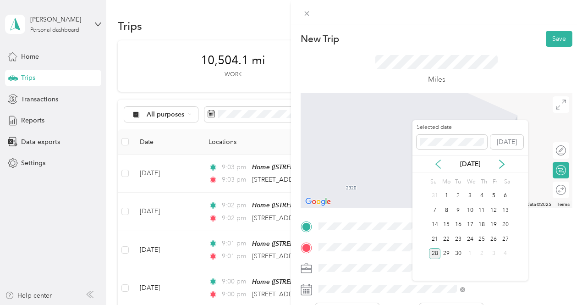
click at [435, 162] on icon at bounding box center [438, 164] width 9 height 9
click at [483, 225] on div "14" at bounding box center [482, 224] width 12 height 11
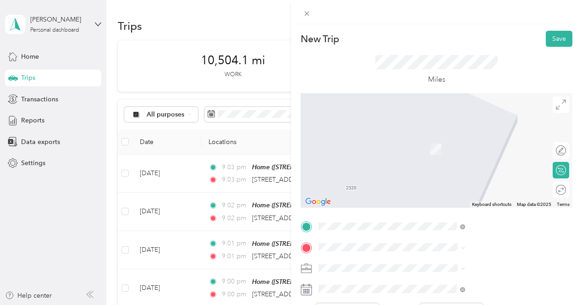
click at [503, 280] on span "[STREET_ADDRESS][US_STATE]" at bounding box center [479, 275] width 92 height 8
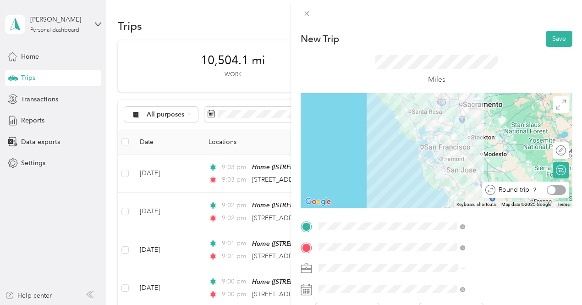
click at [557, 187] on div at bounding box center [556, 190] width 19 height 10
click at [554, 38] on button "Save" at bounding box center [559, 39] width 27 height 16
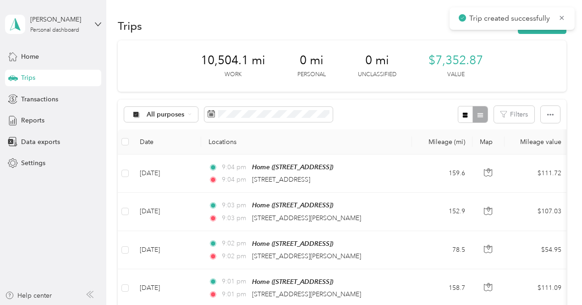
click at [562, 13] on span "Trip created successfully" at bounding box center [512, 18] width 107 height 11
click at [563, 15] on icon at bounding box center [561, 18] width 7 height 8
click at [545, 21] on button "New trip" at bounding box center [542, 26] width 49 height 16
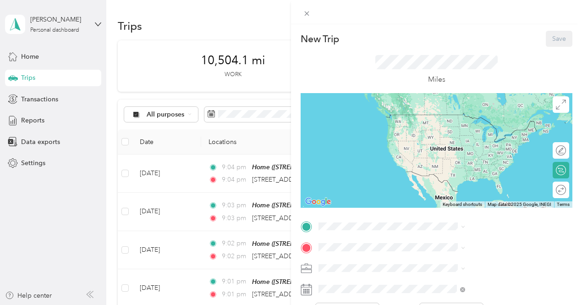
click at [463, 163] on div "Home [STREET_ADDRESS]" at bounding box center [462, 152] width 58 height 19
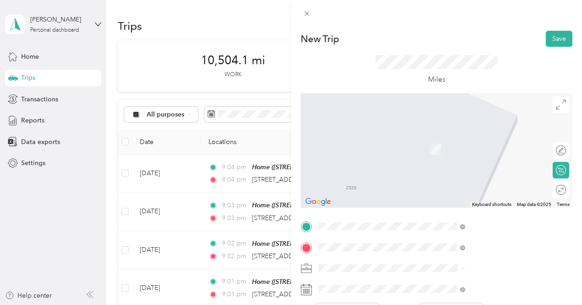
click at [463, 137] on span "[STREET_ADDRESS][PERSON_NAME][US_STATE]" at bounding box center [496, 140] width 126 height 16
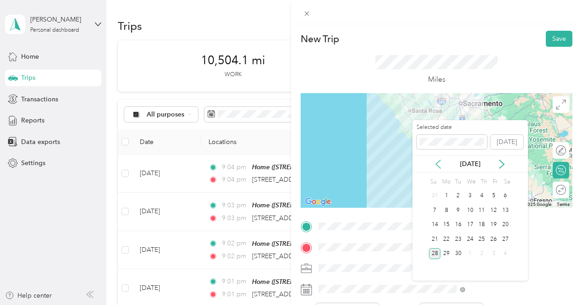
click at [438, 165] on icon at bounding box center [438, 164] width 9 height 9
click at [436, 160] on icon at bounding box center [438, 164] width 9 height 9
click at [502, 162] on icon at bounding box center [502, 164] width 5 height 8
click at [493, 223] on div "15" at bounding box center [494, 224] width 12 height 11
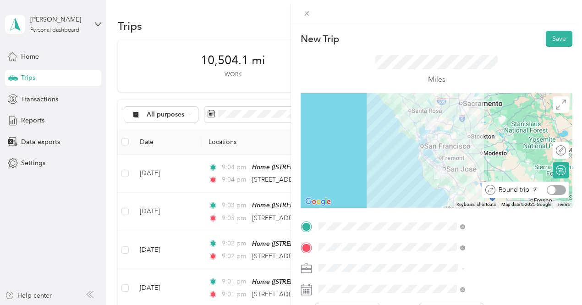
click at [557, 189] on div at bounding box center [556, 190] width 19 height 10
click at [556, 36] on button "Save" at bounding box center [559, 39] width 27 height 16
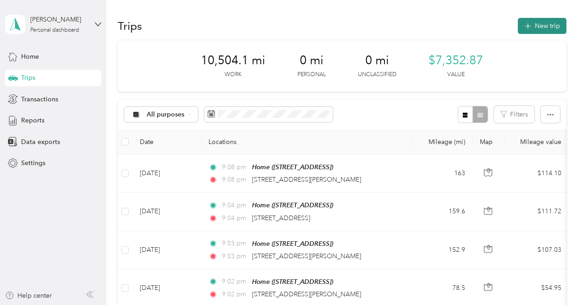
click at [538, 22] on button "New trip" at bounding box center [542, 26] width 49 height 16
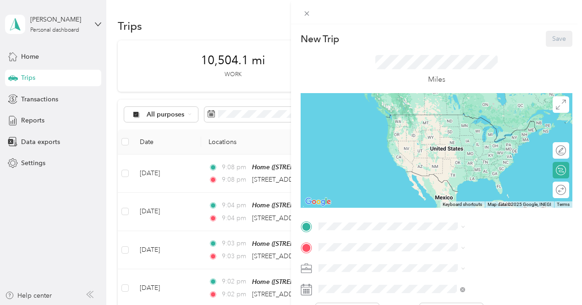
click at [445, 158] on span "[STREET_ADDRESS]" at bounding box center [462, 160] width 58 height 8
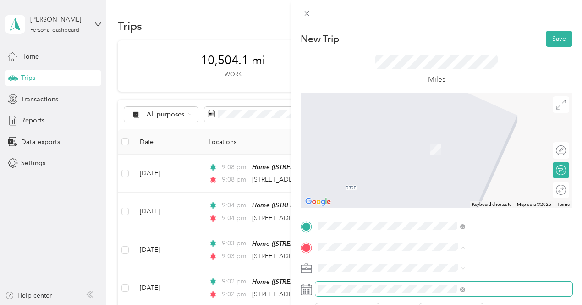
click at [437, 284] on span at bounding box center [443, 288] width 257 height 15
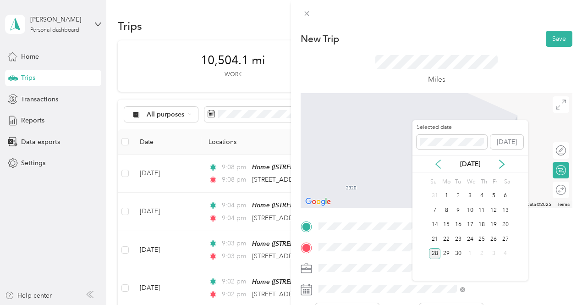
click at [438, 163] on icon at bounding box center [438, 164] width 9 height 9
click at [447, 237] on div "18" at bounding box center [447, 238] width 12 height 11
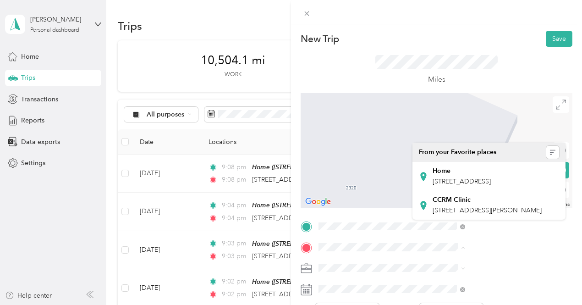
click at [339, 302] on div "New Trip Save This trip cannot be edited because it is either under review, app…" at bounding box center [291, 152] width 582 height 305
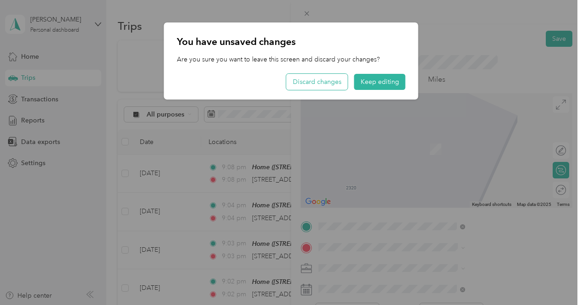
click at [331, 82] on button "Discard changes" at bounding box center [317, 82] width 61 height 16
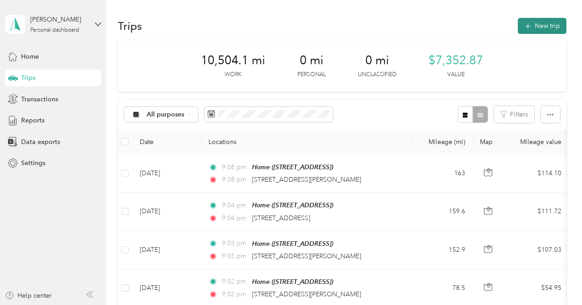
click at [529, 22] on span "button" at bounding box center [527, 26] width 7 height 8
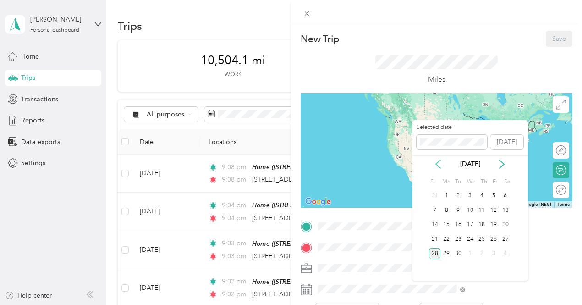
click at [439, 161] on icon at bounding box center [438, 164] width 5 height 8
click at [448, 236] on div "18" at bounding box center [447, 238] width 12 height 11
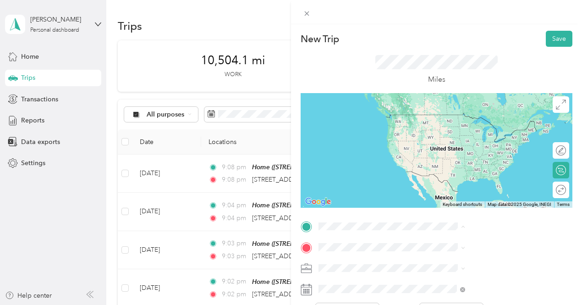
click at [448, 165] on div "Home [STREET_ADDRESS]" at bounding box center [462, 155] width 58 height 19
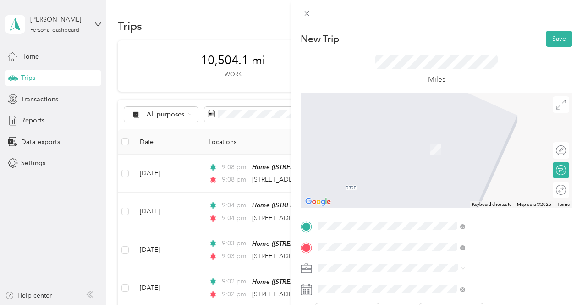
click at [478, 140] on span "[STREET_ADDRESS][US_STATE]" at bounding box center [479, 136] width 92 height 8
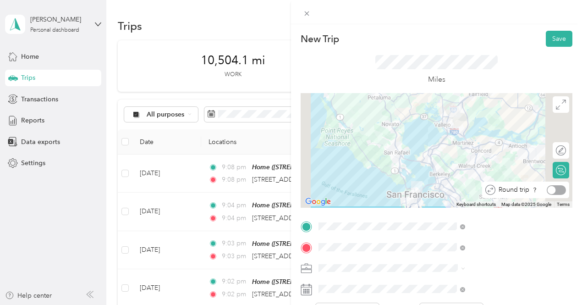
click at [553, 187] on div at bounding box center [556, 190] width 19 height 10
click at [548, 38] on button "Save" at bounding box center [559, 39] width 27 height 16
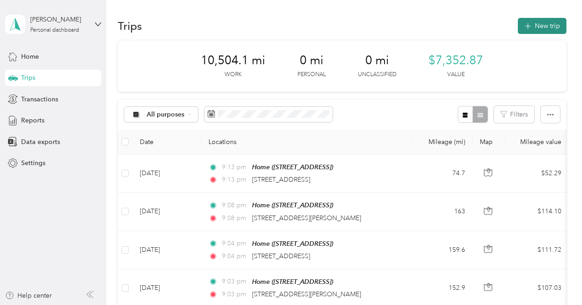
click at [544, 29] on button "New trip" at bounding box center [542, 26] width 49 height 16
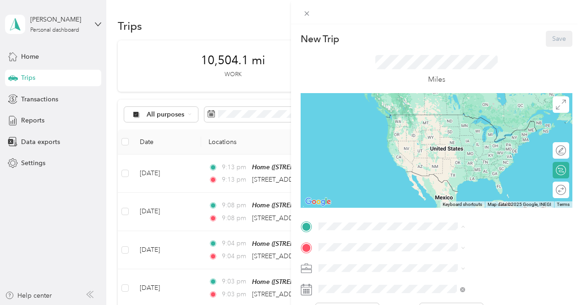
click at [444, 158] on span "[STREET_ADDRESS]" at bounding box center [462, 160] width 58 height 8
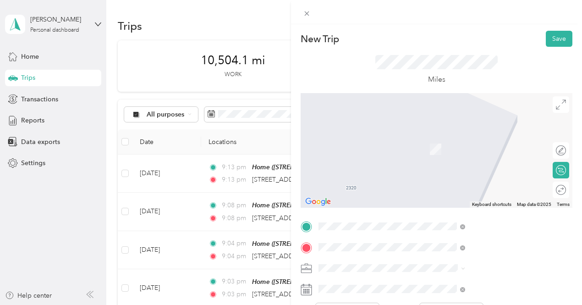
click at [478, 142] on span "[STREET_ADDRESS][PERSON_NAME][US_STATE]" at bounding box center [496, 140] width 126 height 16
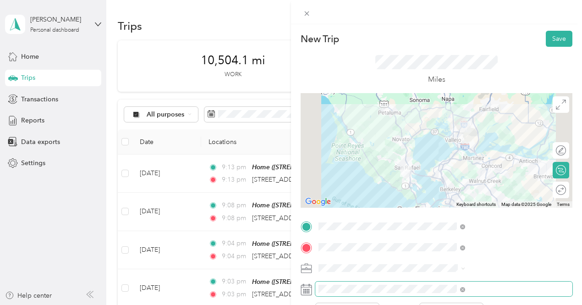
drag, startPoint x: 456, startPoint y: 294, endPoint x: 427, endPoint y: 283, distance: 30.9
click at [427, 283] on span at bounding box center [443, 288] width 257 height 15
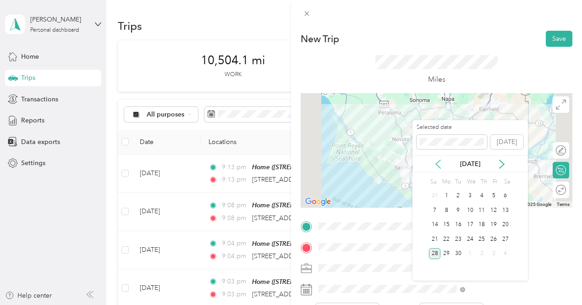
click at [439, 161] on icon at bounding box center [438, 164] width 5 height 8
click at [458, 241] on div "19" at bounding box center [458, 238] width 12 height 11
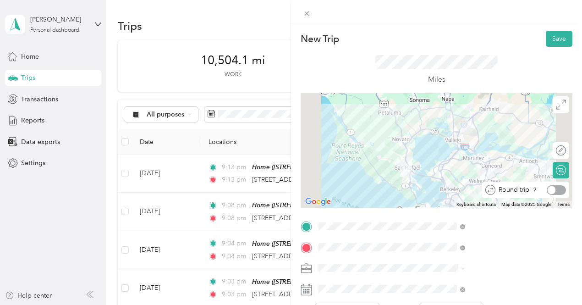
click at [552, 185] on div "Round trip" at bounding box center [525, 190] width 87 height 17
click at [550, 187] on div at bounding box center [556, 190] width 19 height 10
click at [549, 35] on button "Save" at bounding box center [559, 39] width 27 height 16
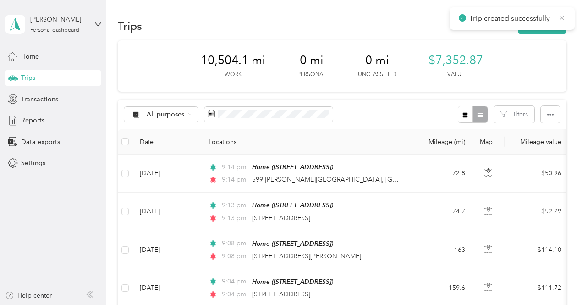
click at [562, 16] on icon at bounding box center [561, 18] width 7 height 8
click at [546, 21] on button "New trip" at bounding box center [542, 26] width 49 height 16
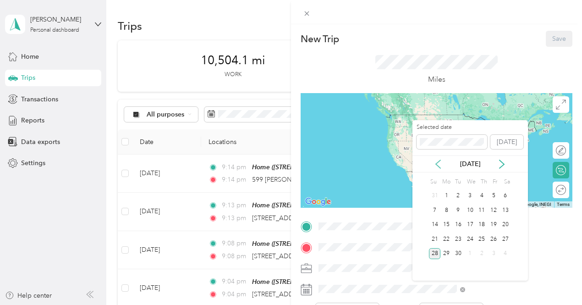
click at [437, 161] on icon at bounding box center [438, 164] width 9 height 9
click at [474, 236] on div "20" at bounding box center [470, 238] width 12 height 11
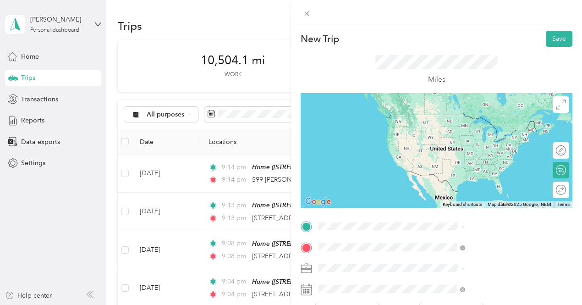
click at [457, 279] on span "[STREET_ADDRESS][PERSON_NAME][US_STATE]" at bounding box center [496, 284] width 126 height 16
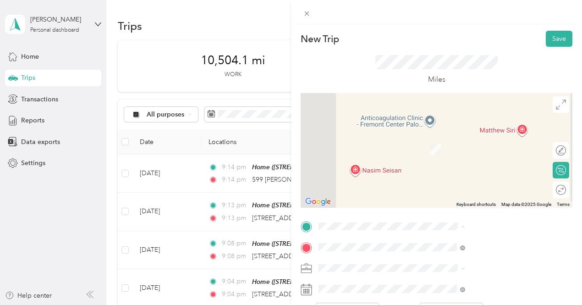
drag, startPoint x: 439, startPoint y: 236, endPoint x: 431, endPoint y: 158, distance: 78.4
click at [431, 158] on div "Home [STREET_ADDRESS]" at bounding box center [489, 155] width 140 height 22
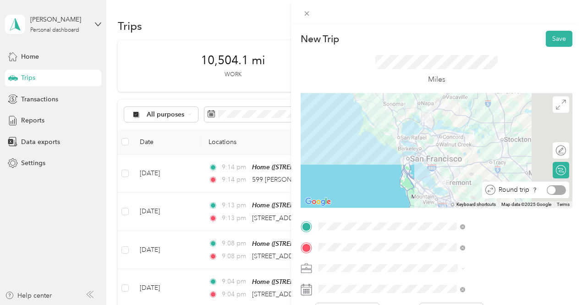
click at [548, 187] on div at bounding box center [552, 190] width 8 height 8
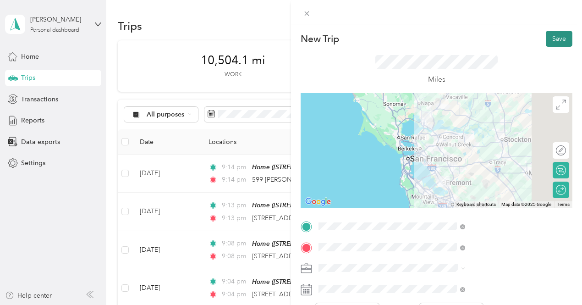
click at [550, 36] on button "Save" at bounding box center [559, 39] width 27 height 16
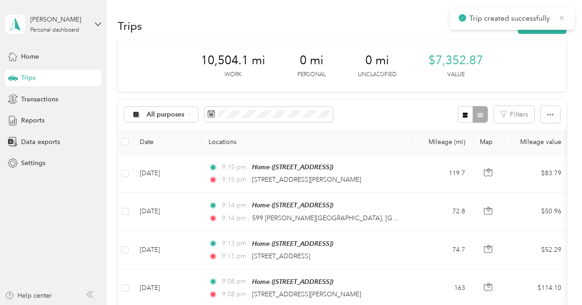
click at [562, 14] on icon at bounding box center [561, 18] width 7 height 8
click at [547, 22] on button "New trip" at bounding box center [542, 26] width 49 height 16
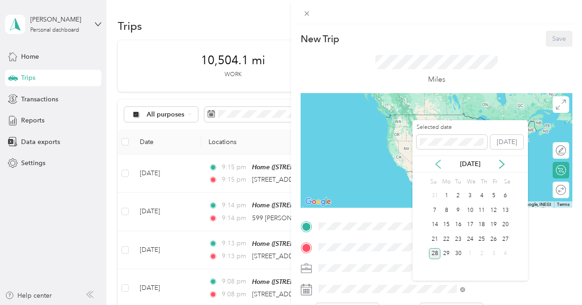
click at [437, 163] on icon at bounding box center [438, 164] width 5 height 8
click at [482, 238] on div "21" at bounding box center [482, 238] width 12 height 11
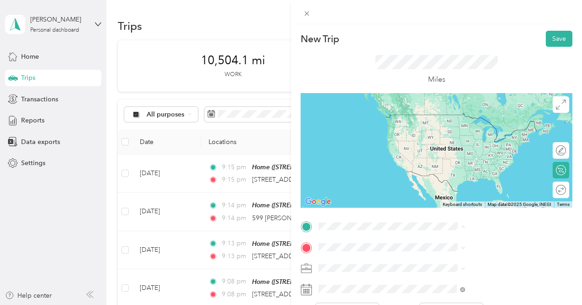
click at [447, 158] on span "[STREET_ADDRESS]" at bounding box center [462, 160] width 58 height 8
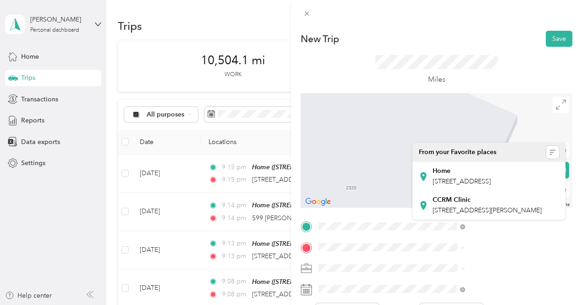
click at [239, 282] on div "New Trip Save This trip cannot be edited because it is either under review, app…" at bounding box center [291, 152] width 582 height 305
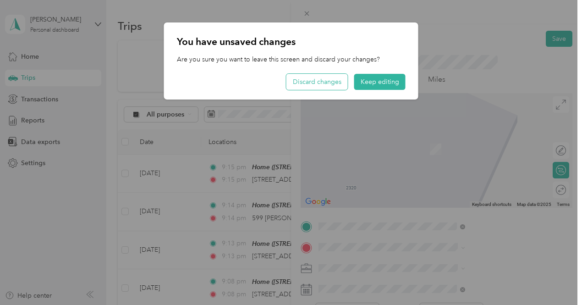
click at [328, 81] on button "Discard changes" at bounding box center [317, 82] width 61 height 16
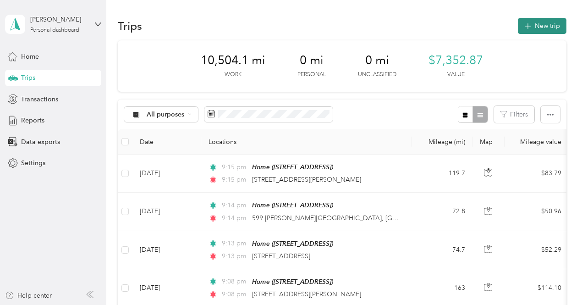
click at [542, 22] on button "New trip" at bounding box center [542, 26] width 49 height 16
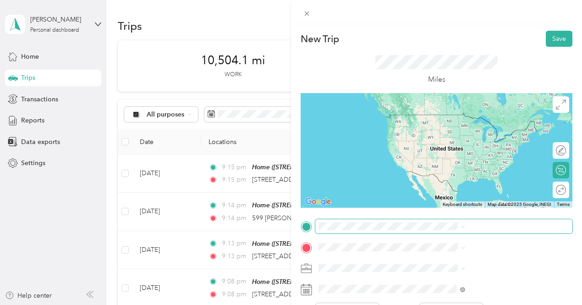
drag, startPoint x: 454, startPoint y: 285, endPoint x: 516, endPoint y: 231, distance: 81.9
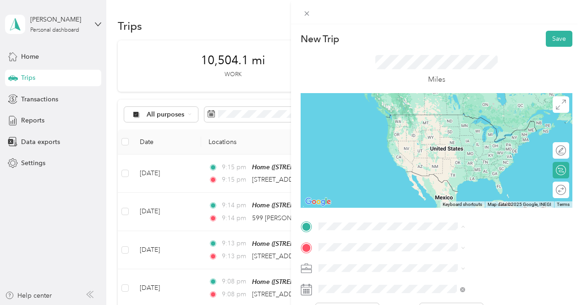
click at [472, 159] on span "[STREET_ADDRESS]" at bounding box center [462, 160] width 58 height 8
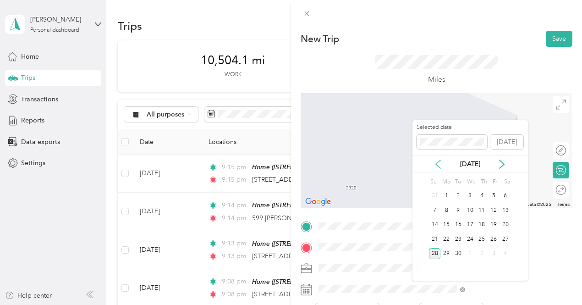
click at [437, 160] on icon at bounding box center [438, 164] width 9 height 9
click at [481, 239] on div "21" at bounding box center [482, 238] width 12 height 11
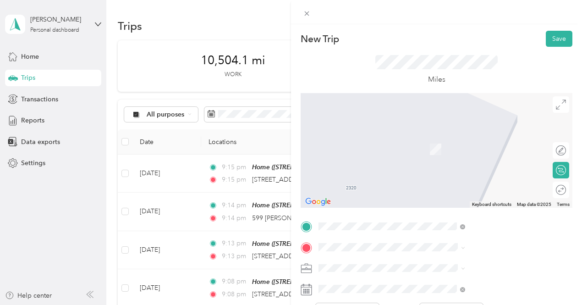
drag, startPoint x: 462, startPoint y: 281, endPoint x: 509, endPoint y: 23, distance: 262.3
click at [509, 23] on div at bounding box center [436, 12] width 291 height 24
click at [457, 285] on span "[STREET_ADDRESS][PERSON_NAME][US_STATE]" at bounding box center [496, 281] width 126 height 16
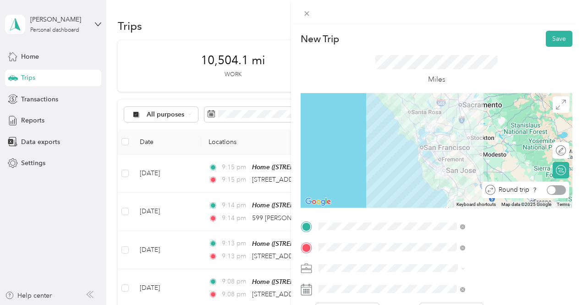
click at [552, 193] on div at bounding box center [556, 190] width 19 height 10
click at [552, 38] on button "Save" at bounding box center [559, 39] width 27 height 16
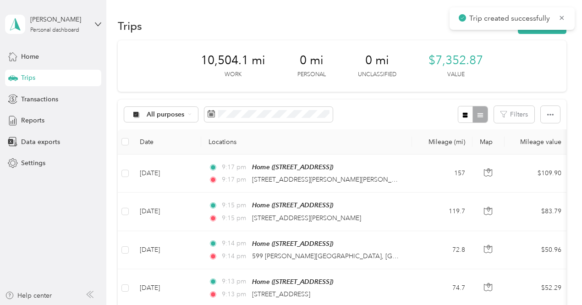
click at [569, 13] on div "Trip created successfully" at bounding box center [512, 18] width 125 height 22
click at [560, 17] on icon at bounding box center [561, 18] width 7 height 8
click at [554, 22] on button "New trip" at bounding box center [542, 26] width 49 height 16
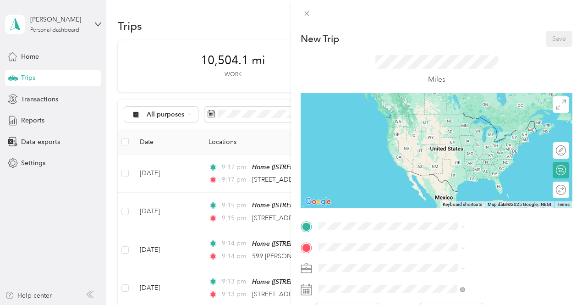
click at [558, 35] on div "Save" at bounding box center [559, 39] width 27 height 16
click at [446, 162] on div "Home [STREET_ADDRESS]" at bounding box center [462, 152] width 58 height 19
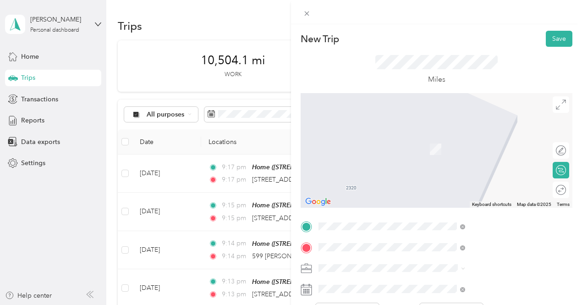
click at [484, 140] on span "[STREET_ADDRESS][US_STATE]" at bounding box center [479, 136] width 92 height 8
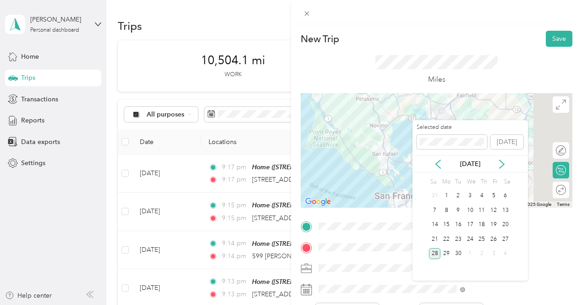
click at [437, 155] on div "Selected date [DATE]" at bounding box center [471, 139] width 116 height 32
click at [437, 162] on icon at bounding box center [438, 164] width 5 height 8
click at [458, 252] on div "26" at bounding box center [458, 253] width 12 height 11
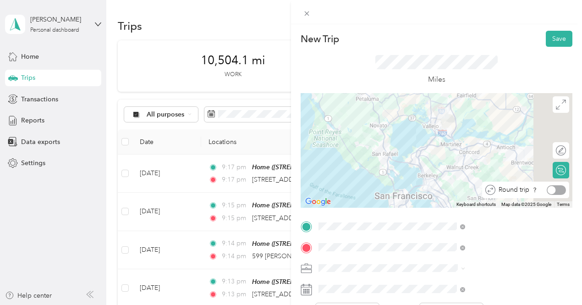
drag, startPoint x: 556, startPoint y: 187, endPoint x: 363, endPoint y: 36, distance: 244.6
click at [363, 36] on div "New Trip Save This trip cannot be edited because it is either under review, app…" at bounding box center [291, 152] width 582 height 305
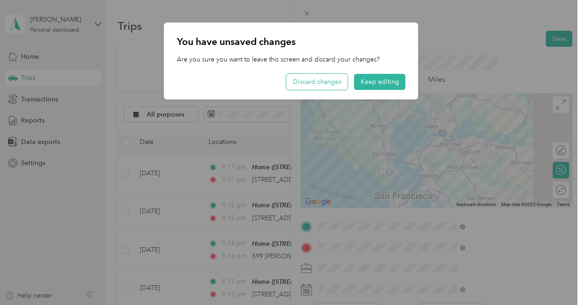
click at [329, 81] on button "Discard changes" at bounding box center [317, 82] width 61 height 16
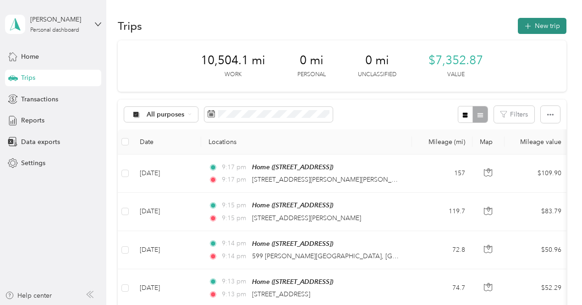
click at [546, 24] on button "New trip" at bounding box center [542, 26] width 49 height 16
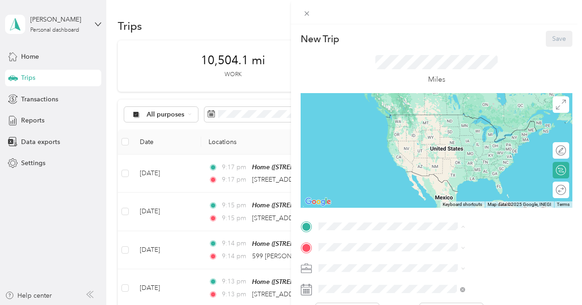
click at [475, 165] on div "Home [STREET_ADDRESS]" at bounding box center [462, 155] width 58 height 19
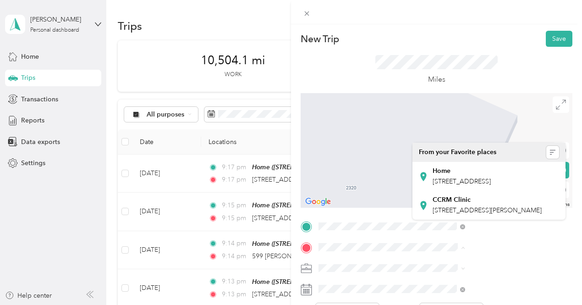
click at [266, 265] on div "New Trip Save This trip cannot be edited because it is either under review, app…" at bounding box center [291, 152] width 582 height 305
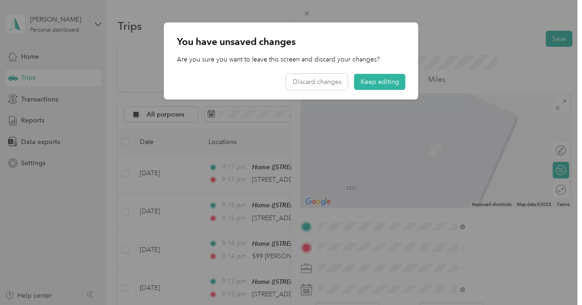
click at [342, 291] on div at bounding box center [291, 152] width 582 height 305
click at [380, 80] on button "Keep editing" at bounding box center [379, 82] width 51 height 16
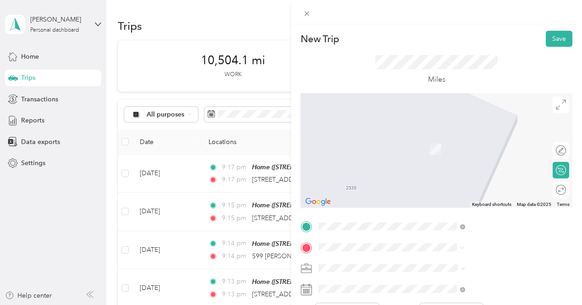
click at [474, 139] on span "[STREET_ADDRESS][US_STATE]" at bounding box center [479, 136] width 92 height 8
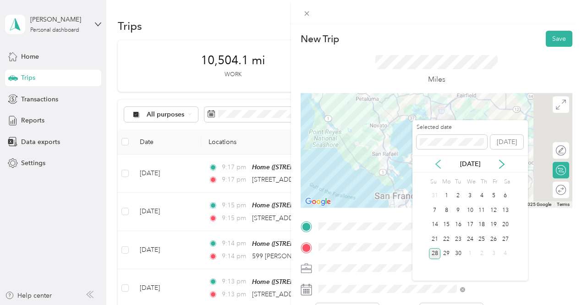
click at [438, 160] on icon at bounding box center [438, 164] width 9 height 9
drag, startPoint x: 459, startPoint y: 249, endPoint x: 458, endPoint y: 254, distance: 4.7
click at [458, 254] on div "26" at bounding box center [458, 253] width 12 height 11
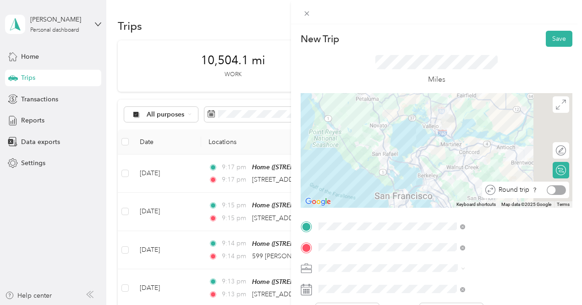
click at [552, 188] on div at bounding box center [556, 190] width 19 height 10
click at [552, 33] on button "Save" at bounding box center [559, 39] width 27 height 16
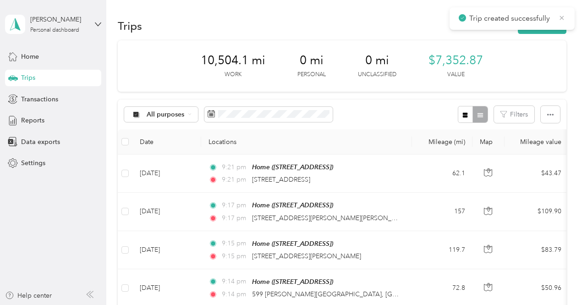
click at [562, 16] on icon at bounding box center [561, 18] width 7 height 8
drag, startPoint x: 535, startPoint y: 26, endPoint x: 545, endPoint y: 26, distance: 10.1
click at [545, 26] on button "New trip" at bounding box center [542, 26] width 49 height 16
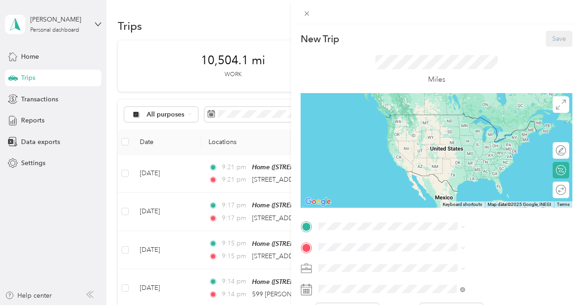
click at [439, 160] on span "[STREET_ADDRESS]" at bounding box center [462, 156] width 58 height 8
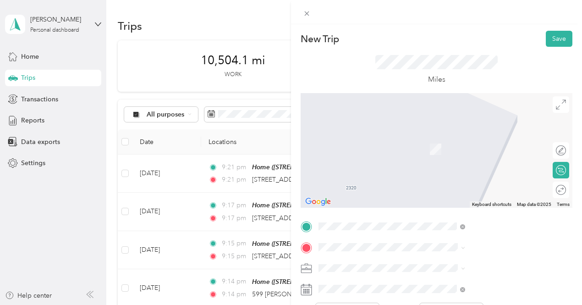
drag, startPoint x: 458, startPoint y: 134, endPoint x: 496, endPoint y: 279, distance: 149.7
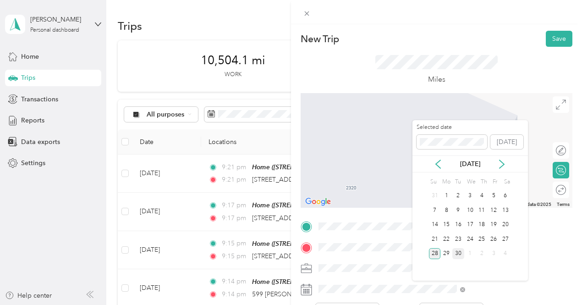
drag, startPoint x: 447, startPoint y: 249, endPoint x: 459, endPoint y: 252, distance: 11.7
click at [459, 252] on div "30" at bounding box center [458, 253] width 12 height 11
click at [438, 163] on icon at bounding box center [438, 164] width 9 height 9
click at [495, 252] on div "29" at bounding box center [494, 253] width 12 height 11
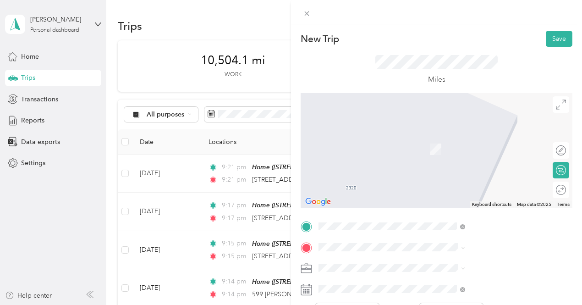
click at [481, 138] on span "[STREET_ADDRESS][PERSON_NAME][US_STATE]" at bounding box center [496, 138] width 126 height 16
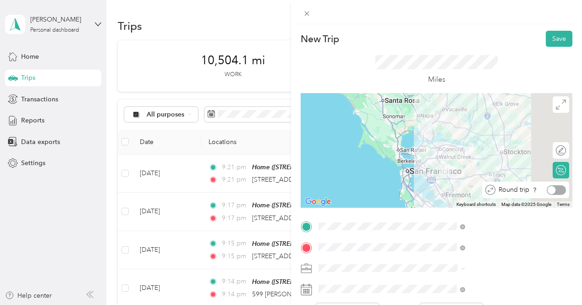
click at [553, 194] on div at bounding box center [556, 190] width 19 height 10
drag, startPoint x: 550, startPoint y: 39, endPoint x: 558, endPoint y: 36, distance: 9.1
click at [558, 36] on button "Save" at bounding box center [559, 39] width 27 height 16
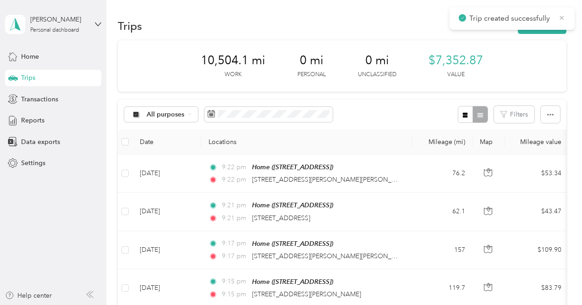
click at [562, 17] on icon at bounding box center [562, 18] width 4 height 4
click at [549, 24] on button "New trip" at bounding box center [542, 26] width 49 height 16
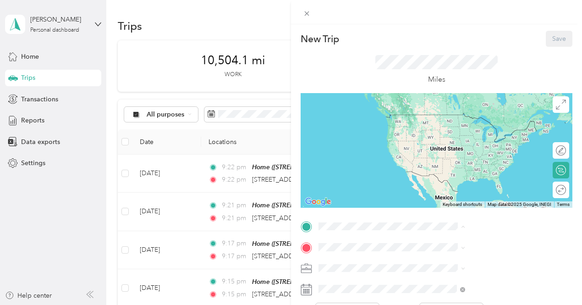
click at [460, 154] on div "Home [STREET_ADDRESS]" at bounding box center [462, 155] width 58 height 19
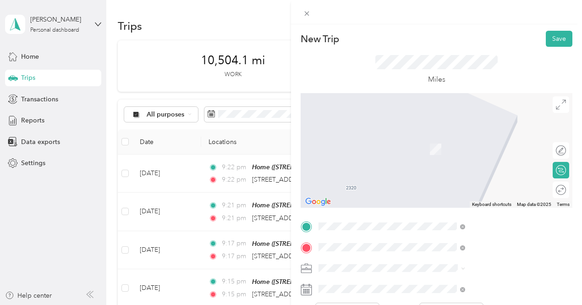
click at [476, 141] on span "[STREET_ADDRESS][PERSON_NAME][US_STATE]" at bounding box center [496, 141] width 126 height 16
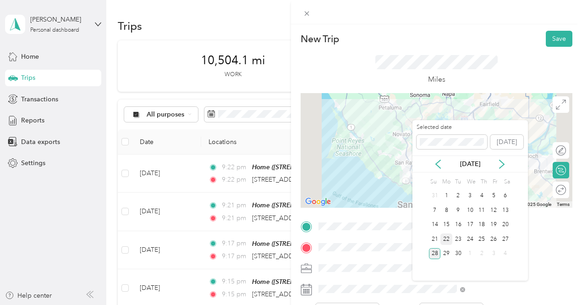
click at [445, 236] on div "22" at bounding box center [447, 238] width 12 height 11
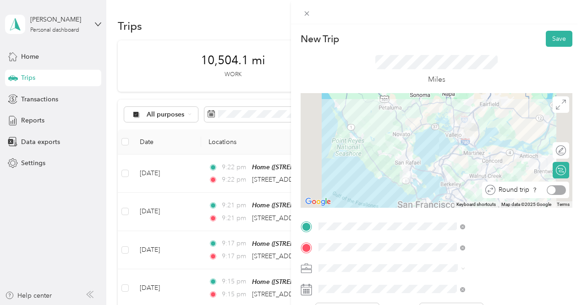
click at [551, 187] on div at bounding box center [556, 190] width 19 height 10
click at [556, 40] on button "Save" at bounding box center [559, 39] width 27 height 16
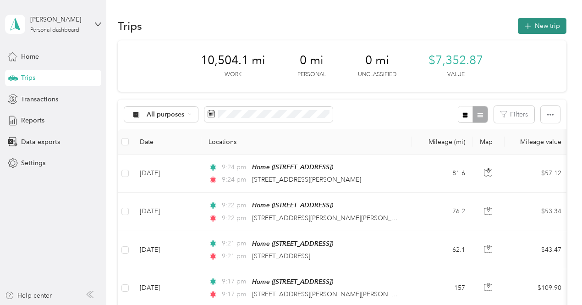
click at [545, 24] on button "New trip" at bounding box center [542, 26] width 49 height 16
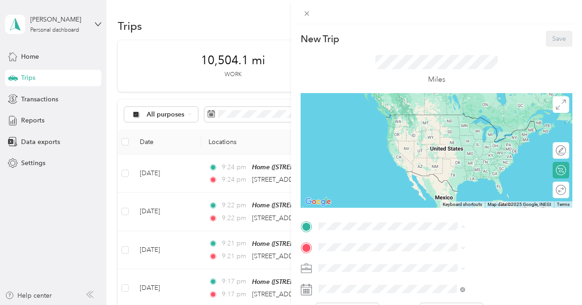
drag, startPoint x: 429, startPoint y: 234, endPoint x: 428, endPoint y: 159, distance: 74.7
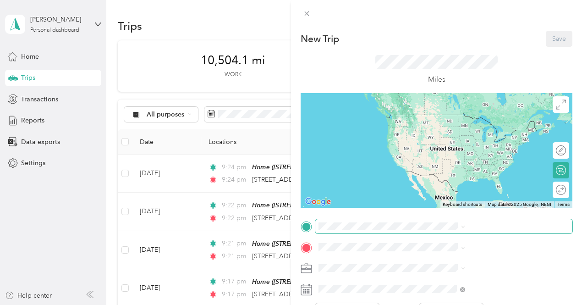
drag, startPoint x: 428, startPoint y: 159, endPoint x: 419, endPoint y: 221, distance: 63.0
click at [419, 221] on span at bounding box center [443, 226] width 257 height 15
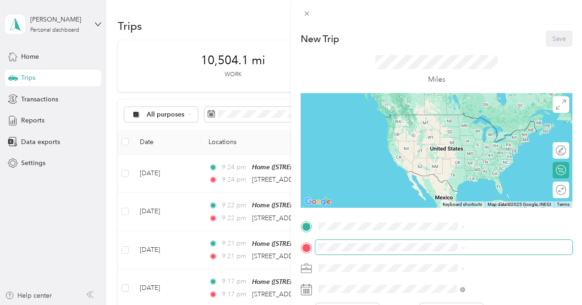
drag, startPoint x: 445, startPoint y: 160, endPoint x: 469, endPoint y: 242, distance: 85.0
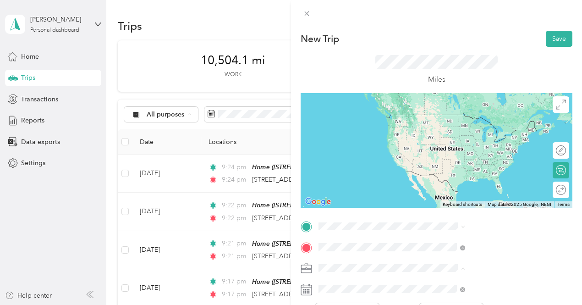
click at [509, 140] on span "[STREET_ADDRESS][US_STATE]" at bounding box center [479, 136] width 92 height 8
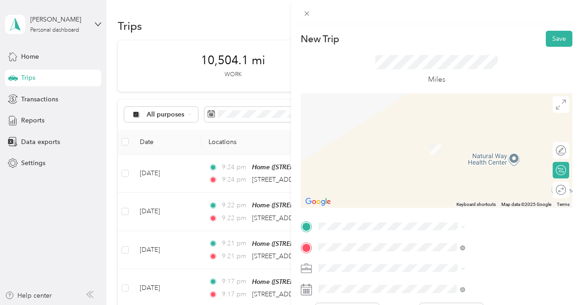
click at [460, 155] on div "Home [STREET_ADDRESS]" at bounding box center [462, 153] width 58 height 19
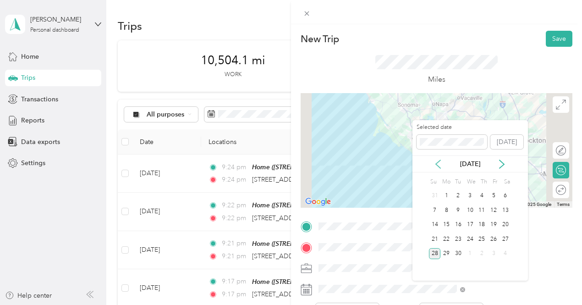
click at [436, 161] on icon at bounding box center [438, 164] width 9 height 9
click at [480, 248] on div "28" at bounding box center [482, 253] width 12 height 11
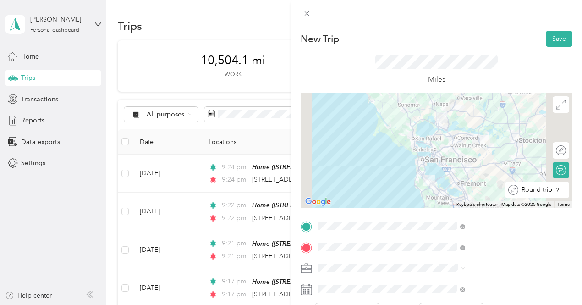
click at [570, 194] on div at bounding box center [570, 190] width 0 height 10
click at [552, 39] on button "Save" at bounding box center [559, 39] width 27 height 16
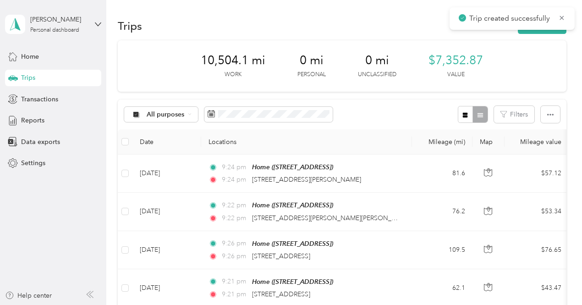
click at [542, 17] on div "Trips New trip" at bounding box center [342, 25] width 449 height 19
click at [541, 27] on button "New trip" at bounding box center [542, 26] width 49 height 16
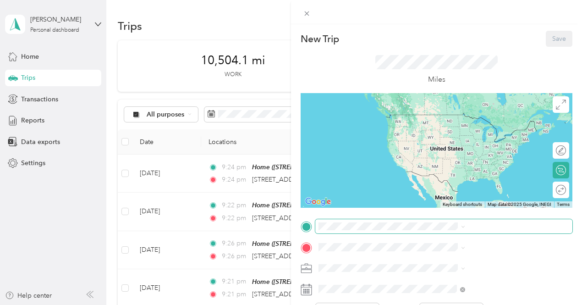
click at [464, 221] on span at bounding box center [443, 226] width 257 height 15
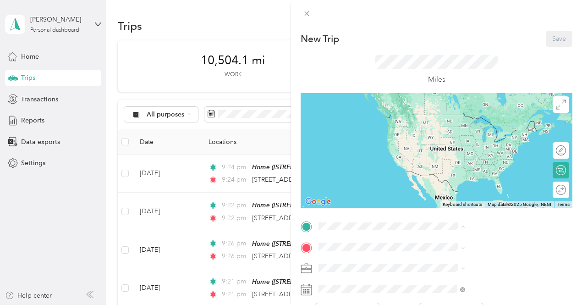
click at [457, 161] on div "Home [STREET_ADDRESS]" at bounding box center [462, 155] width 58 height 19
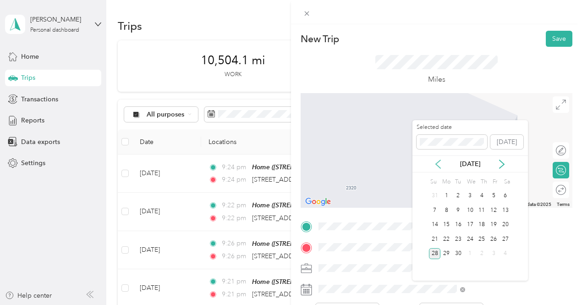
click at [437, 160] on icon at bounding box center [438, 164] width 9 height 9
click at [466, 251] on div "27" at bounding box center [470, 253] width 12 height 11
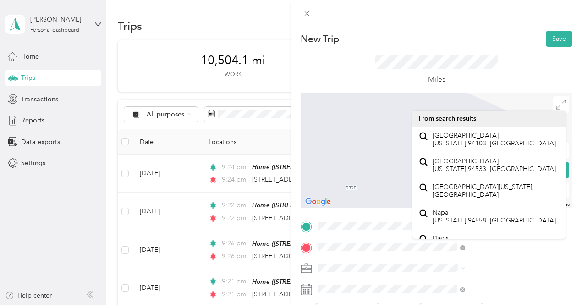
click at [186, 262] on div "New Trip Save This trip cannot be edited because it is either under review, app…" at bounding box center [291, 152] width 582 height 305
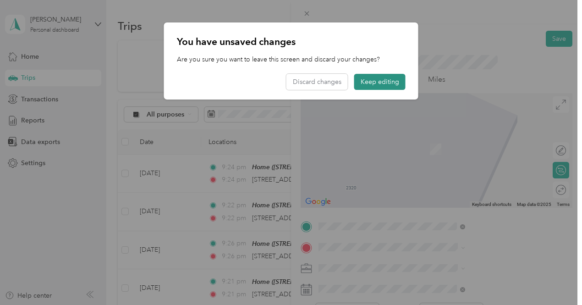
click at [390, 77] on button "Keep editing" at bounding box center [379, 82] width 51 height 16
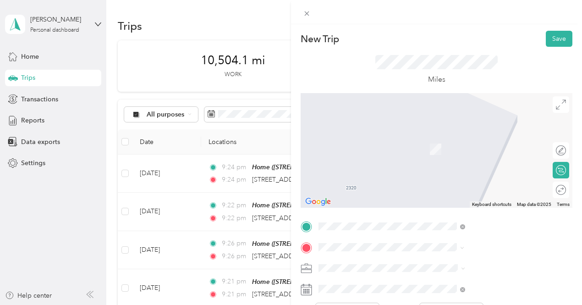
click at [464, 137] on span "[STREET_ADDRESS][PERSON_NAME][US_STATE]" at bounding box center [496, 139] width 126 height 16
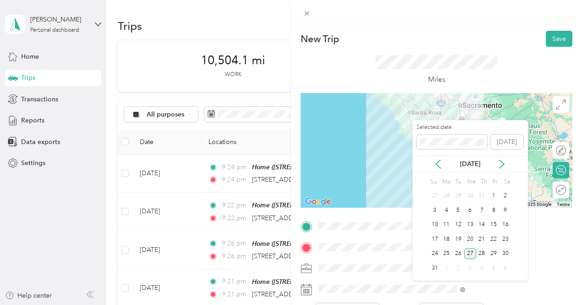
click at [471, 256] on div "27" at bounding box center [470, 253] width 12 height 11
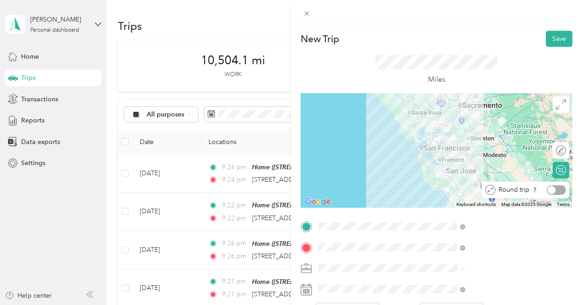
click at [550, 187] on div at bounding box center [556, 190] width 19 height 10
click at [551, 39] on button "Save" at bounding box center [559, 39] width 27 height 16
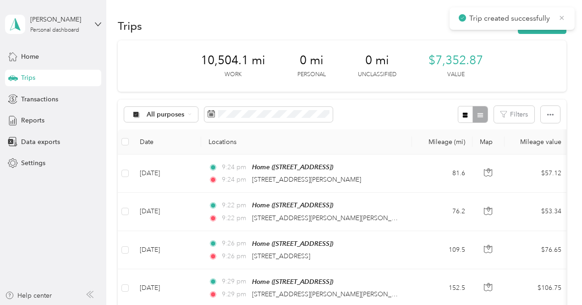
click at [563, 21] on icon at bounding box center [561, 18] width 7 height 8
click at [41, 139] on span "Data exports" at bounding box center [40, 142] width 39 height 10
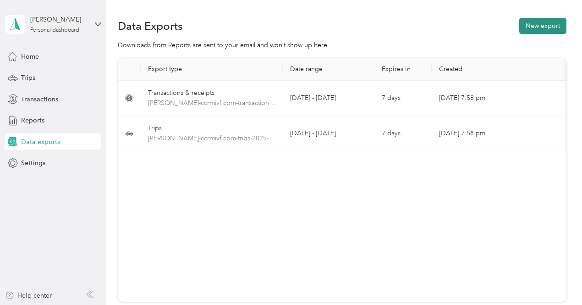
click at [545, 22] on button "New export" at bounding box center [542, 26] width 47 height 16
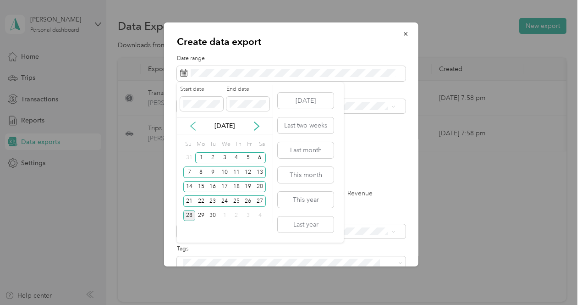
click at [193, 124] on icon at bounding box center [193, 126] width 5 height 8
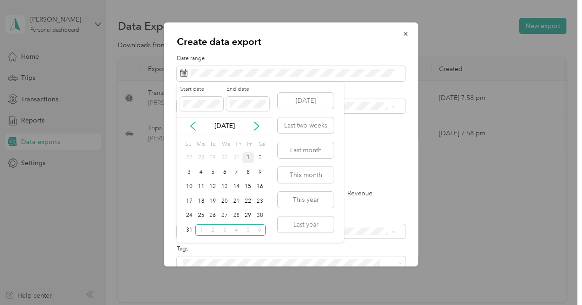
click at [248, 156] on div "1" at bounding box center [249, 157] width 12 height 11
click at [189, 228] on div "31" at bounding box center [189, 229] width 12 height 11
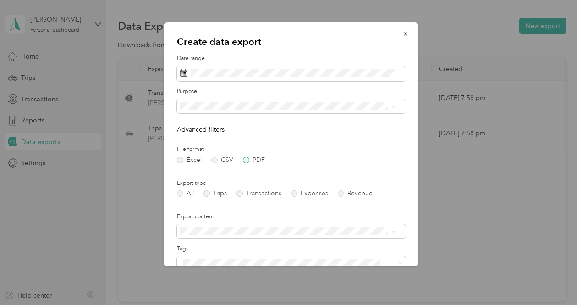
click at [246, 162] on label "PDF" at bounding box center [254, 160] width 22 height 6
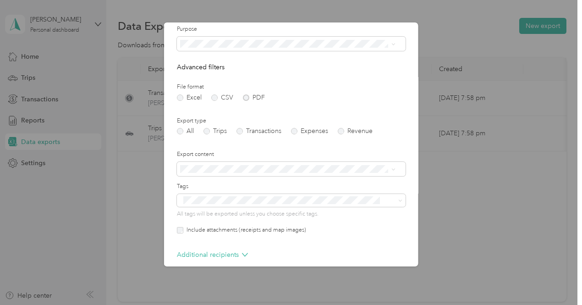
scroll to position [105, 0]
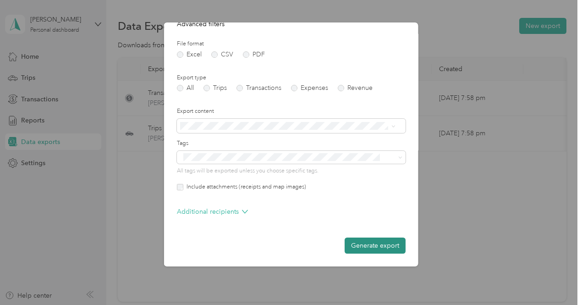
click at [368, 244] on button "Generate export" at bounding box center [375, 245] width 61 height 16
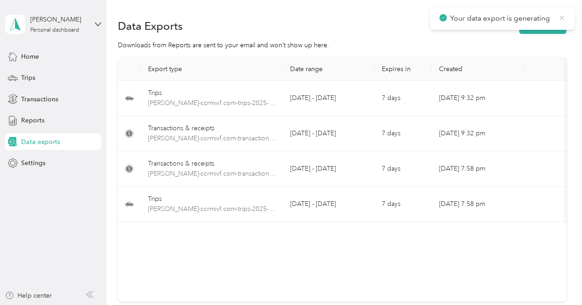
click at [560, 16] on icon at bounding box center [561, 18] width 7 height 8
click at [540, 23] on button "New export" at bounding box center [542, 26] width 47 height 16
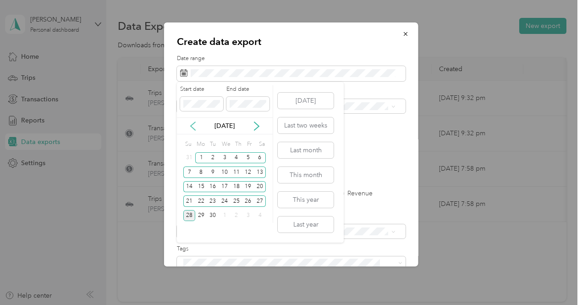
click at [195, 125] on icon at bounding box center [192, 125] width 9 height 9
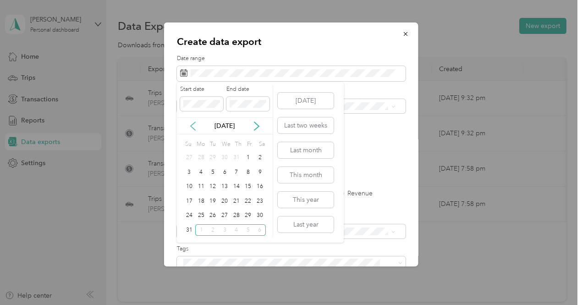
click at [195, 125] on icon at bounding box center [192, 125] width 9 height 9
click at [213, 156] on div "1" at bounding box center [213, 157] width 12 height 11
click at [237, 212] on div "31" at bounding box center [237, 215] width 12 height 11
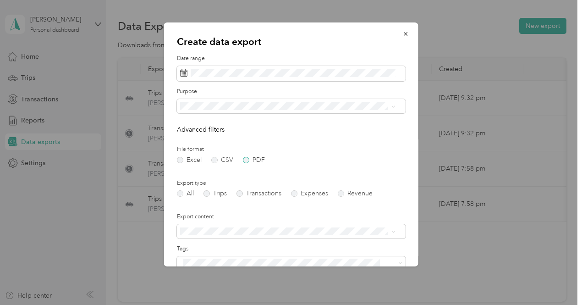
click at [247, 158] on label "PDF" at bounding box center [254, 160] width 22 height 6
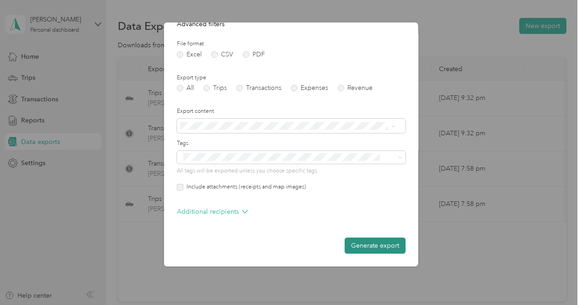
click at [378, 243] on button "Generate export" at bounding box center [375, 245] width 61 height 16
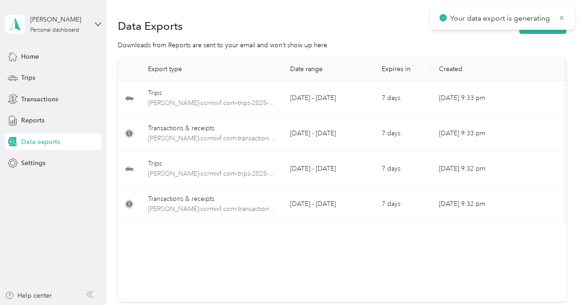
click at [558, 17] on span "Your data export is generating" at bounding box center [503, 18] width 126 height 11
click at [562, 17] on icon at bounding box center [561, 18] width 7 height 8
